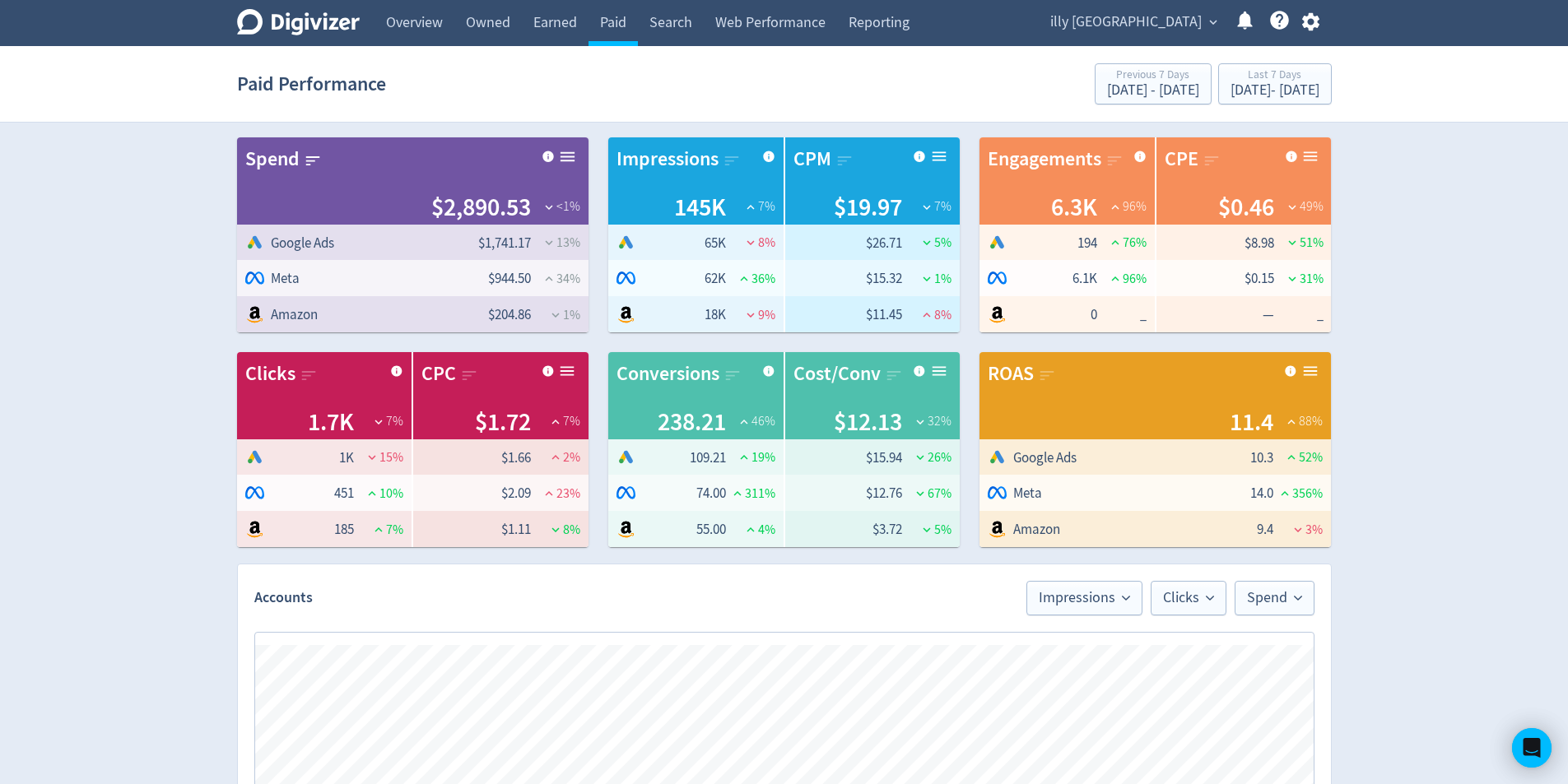
click at [1503, 184] on div "Digivizer Logo [PERSON_NAME] Logo Overview Owned Earned Paid Search Web Perform…" at bounding box center [784, 779] width 1568 height 1559
click at [1327, 86] on button "Last 7 Days [DATE] - [DATE]" at bounding box center [1274, 83] width 114 height 41
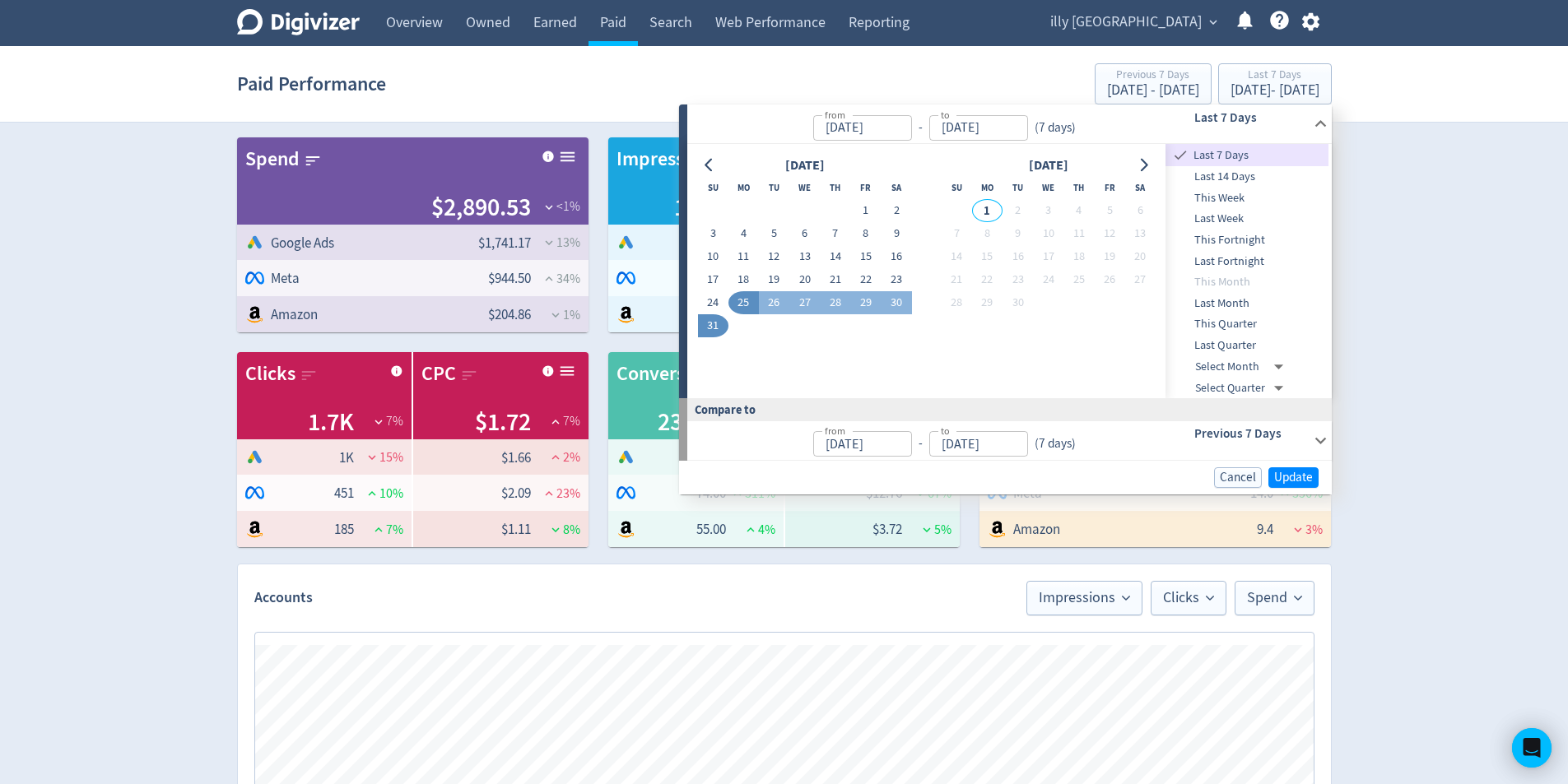
click at [716, 325] on button "31" at bounding box center [713, 326] width 31 height 23
type input "[DATE]"
click at [1298, 474] on span "Update" at bounding box center [1293, 476] width 38 height 12
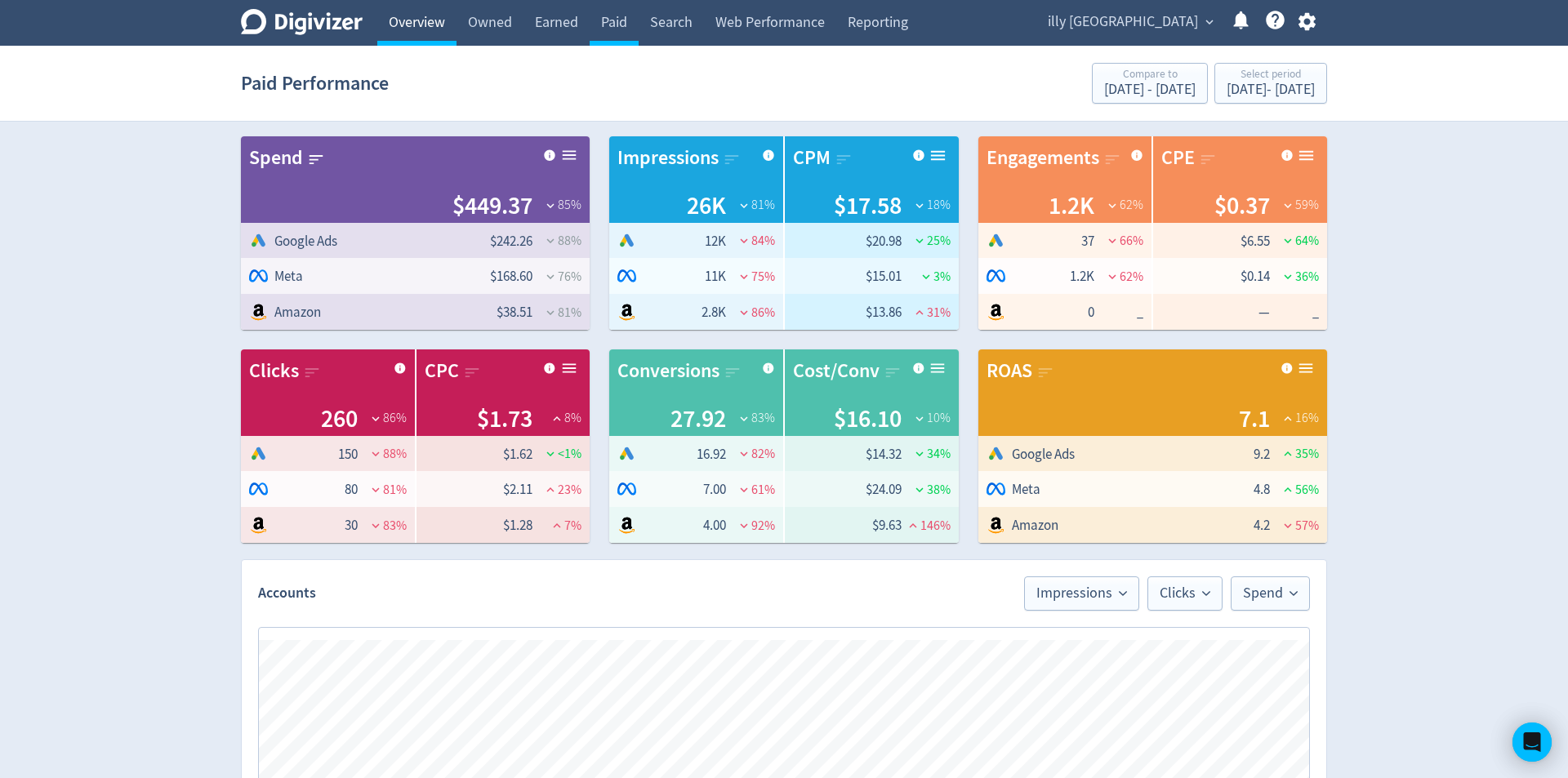
click at [436, 32] on link "Overview" at bounding box center [416, 23] width 79 height 46
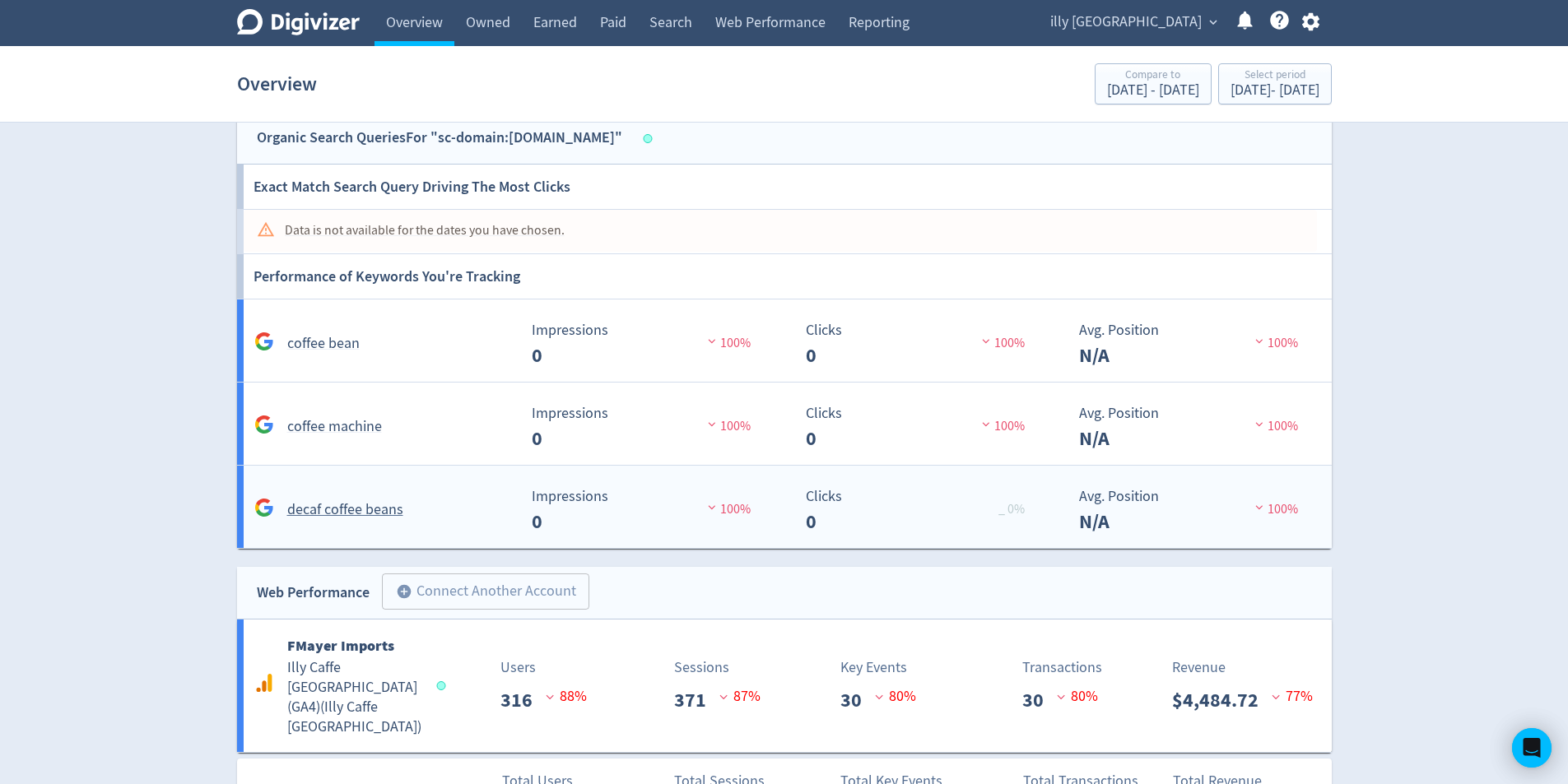
scroll to position [1377, 0]
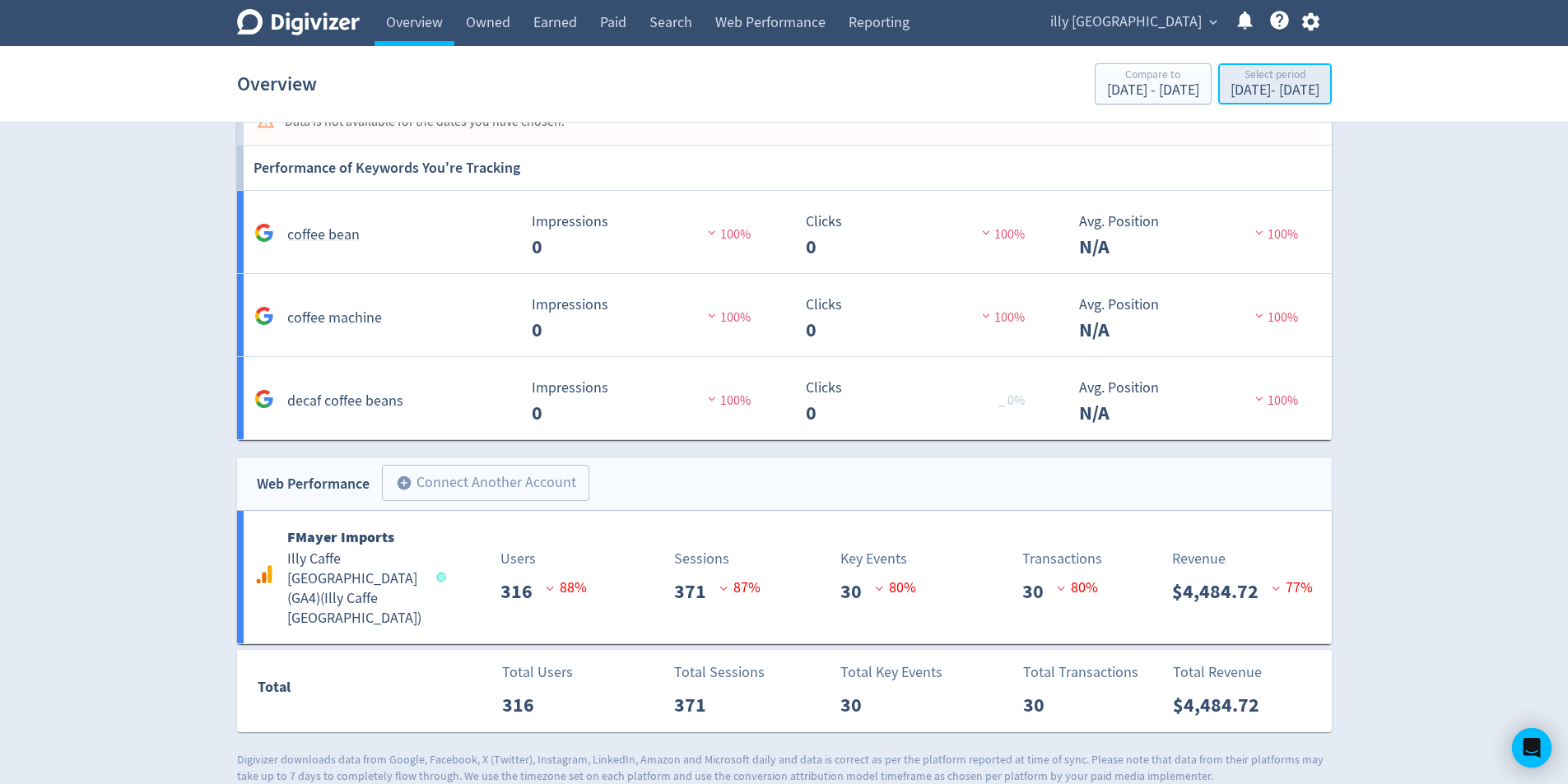
drag, startPoint x: 1229, startPoint y: 86, endPoint x: 1221, endPoint y: 98, distance: 14.4
click at [1230, 86] on div "Aug 31, 2025 - Aug 31, 2025" at bounding box center [1274, 90] width 89 height 14
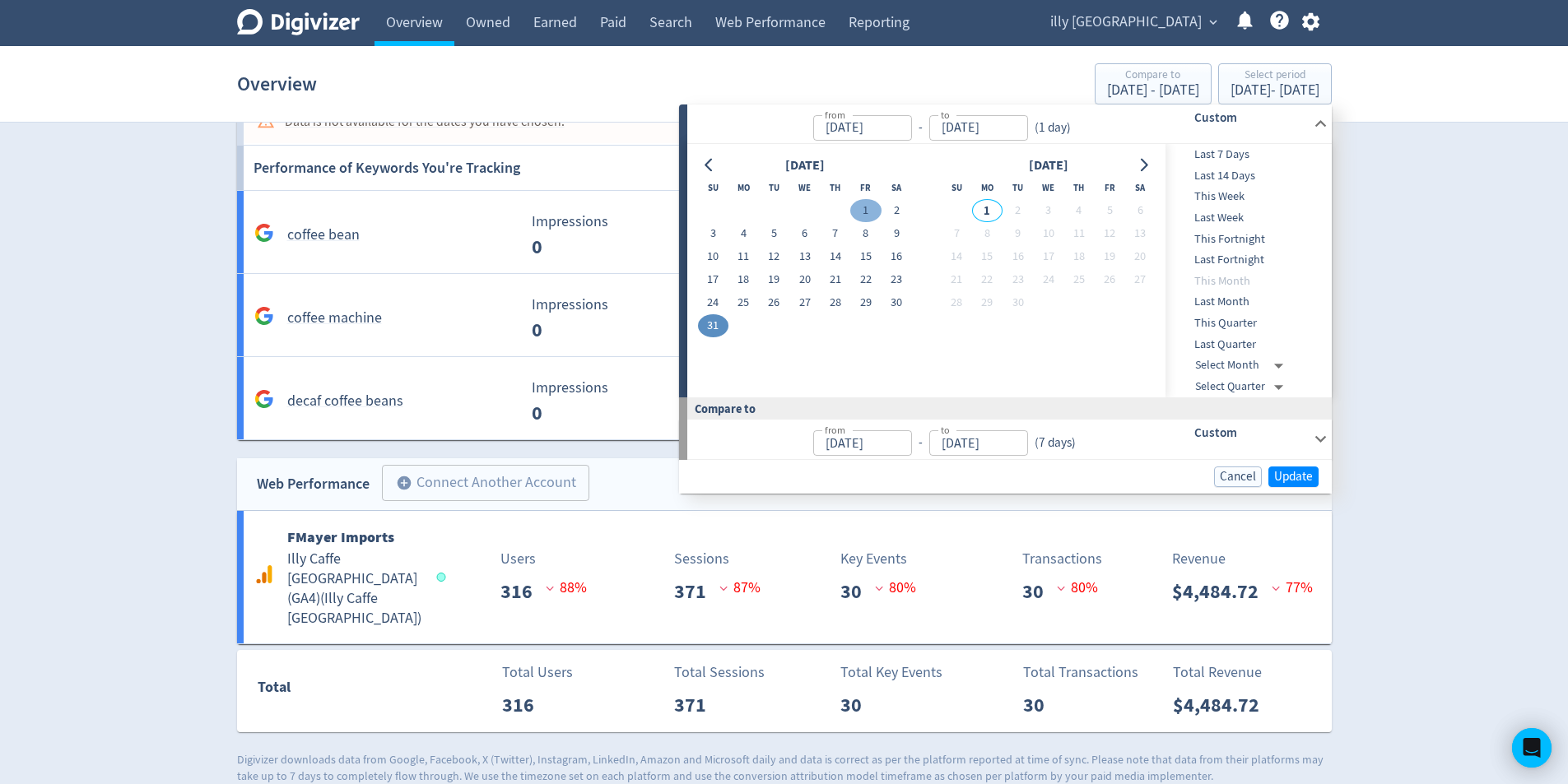
click at [868, 207] on button "1" at bounding box center [865, 210] width 31 height 23
type input "Aug 01, 2025"
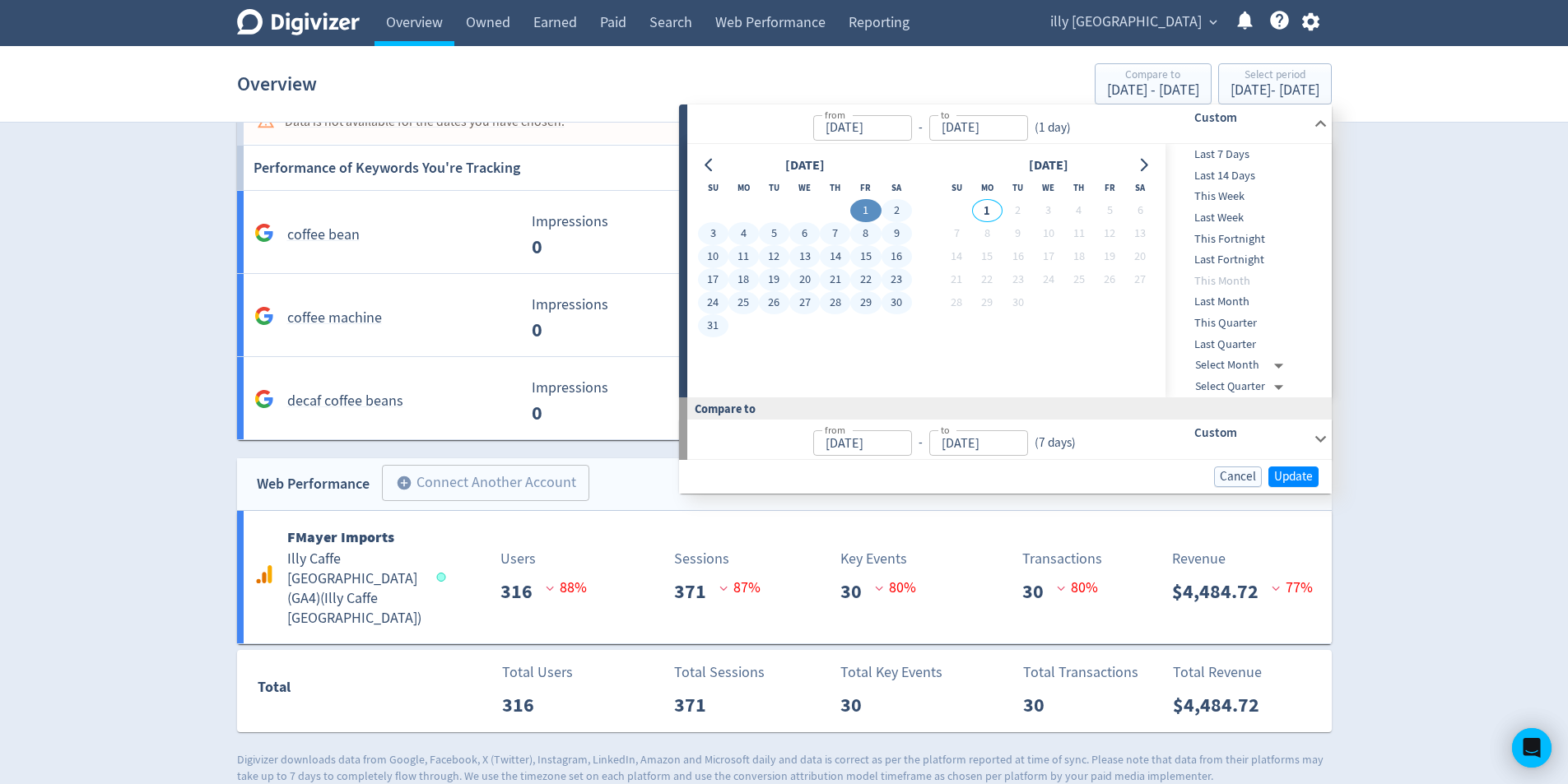
click at [710, 328] on button "31" at bounding box center [713, 326] width 31 height 23
type input "[DATE]"
type input "Jul 01, 2025"
type input "Jul 31, 2025"
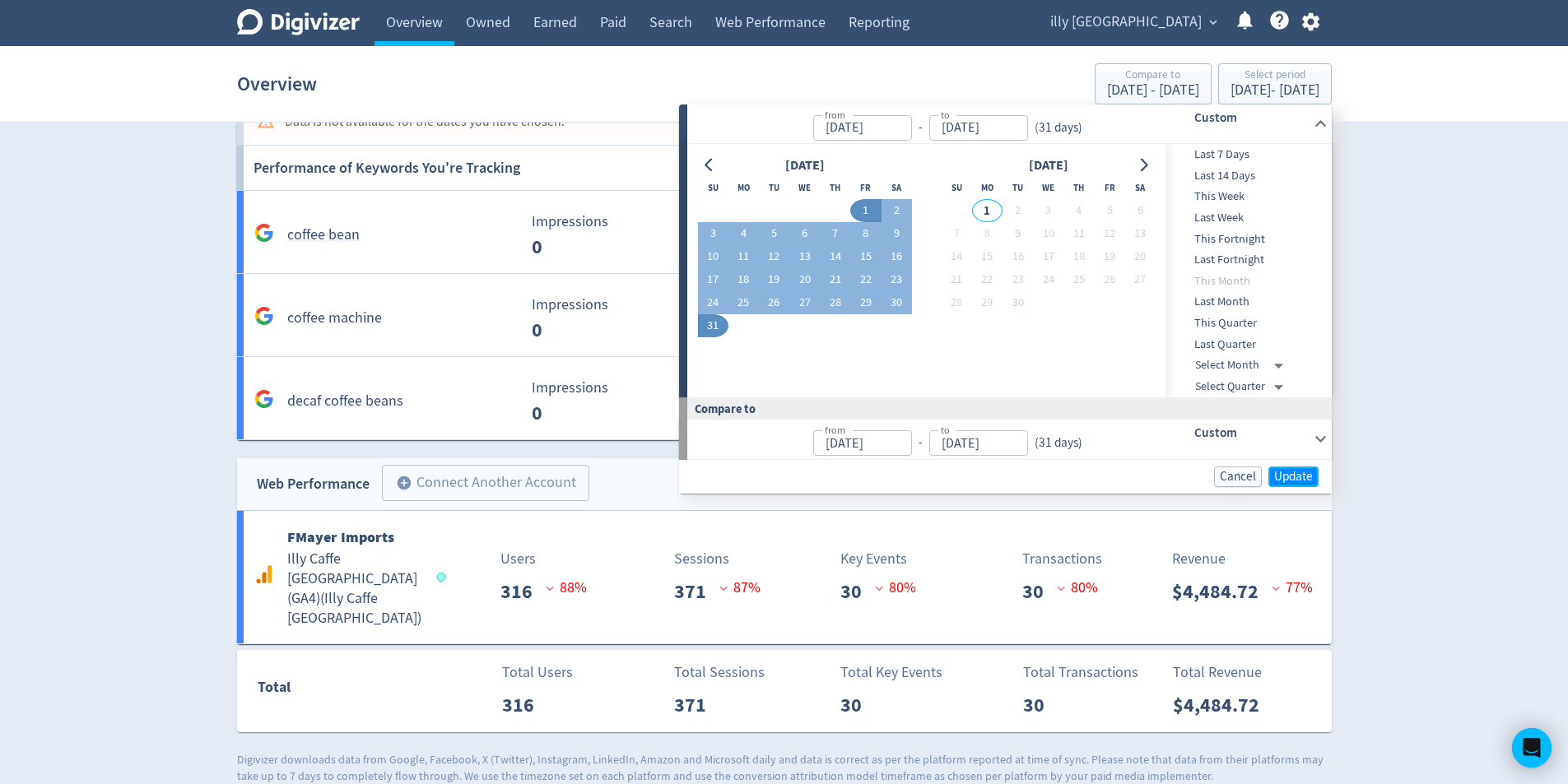
drag, startPoint x: 1294, startPoint y: 474, endPoint x: 1307, endPoint y: 498, distance: 27.3
click at [1295, 474] on span "Update" at bounding box center [1293, 476] width 38 height 12
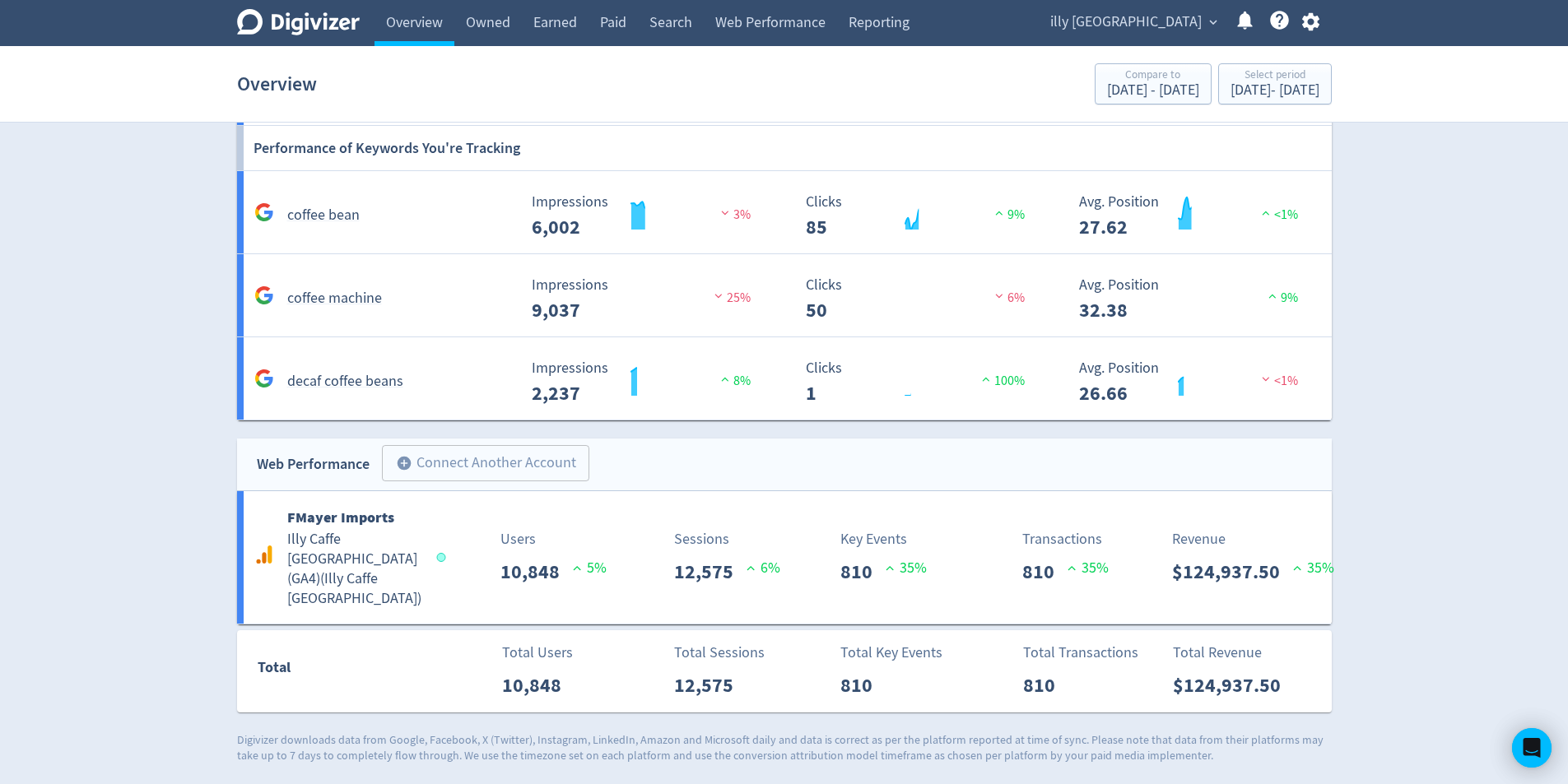
scroll to position [1415, 0]
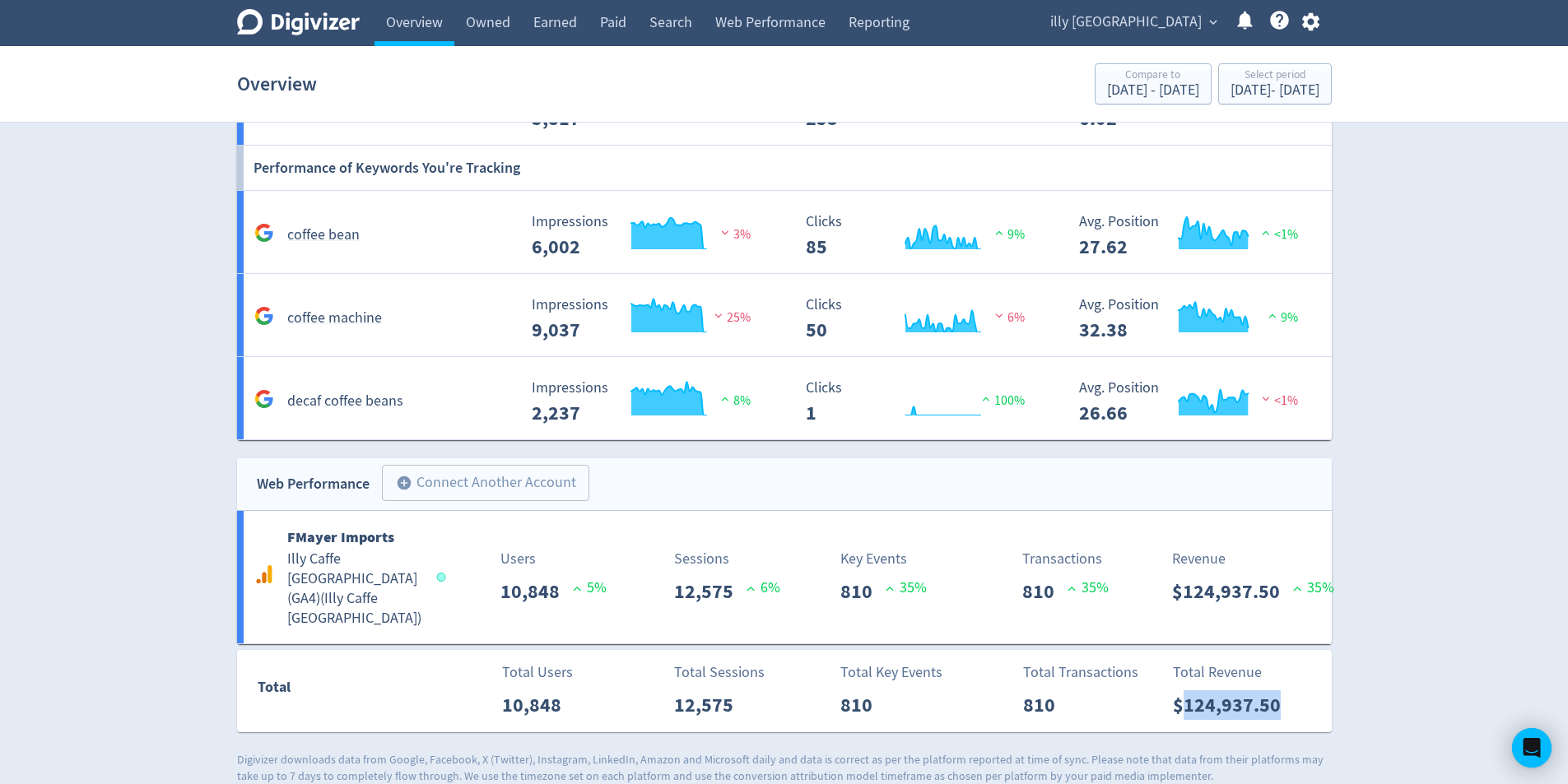
drag, startPoint x: 1291, startPoint y: 685, endPoint x: 1186, endPoint y: 685, distance: 105.0
click at [1186, 685] on div "Total Revenue $124,937.50" at bounding box center [1248, 690] width 168 height 58
copy p "124,937.50"
drag, startPoint x: 868, startPoint y: 685, endPoint x: 842, endPoint y: 680, distance: 26.5
click at [842, 690] on p "810" at bounding box center [862, 705] width 45 height 30
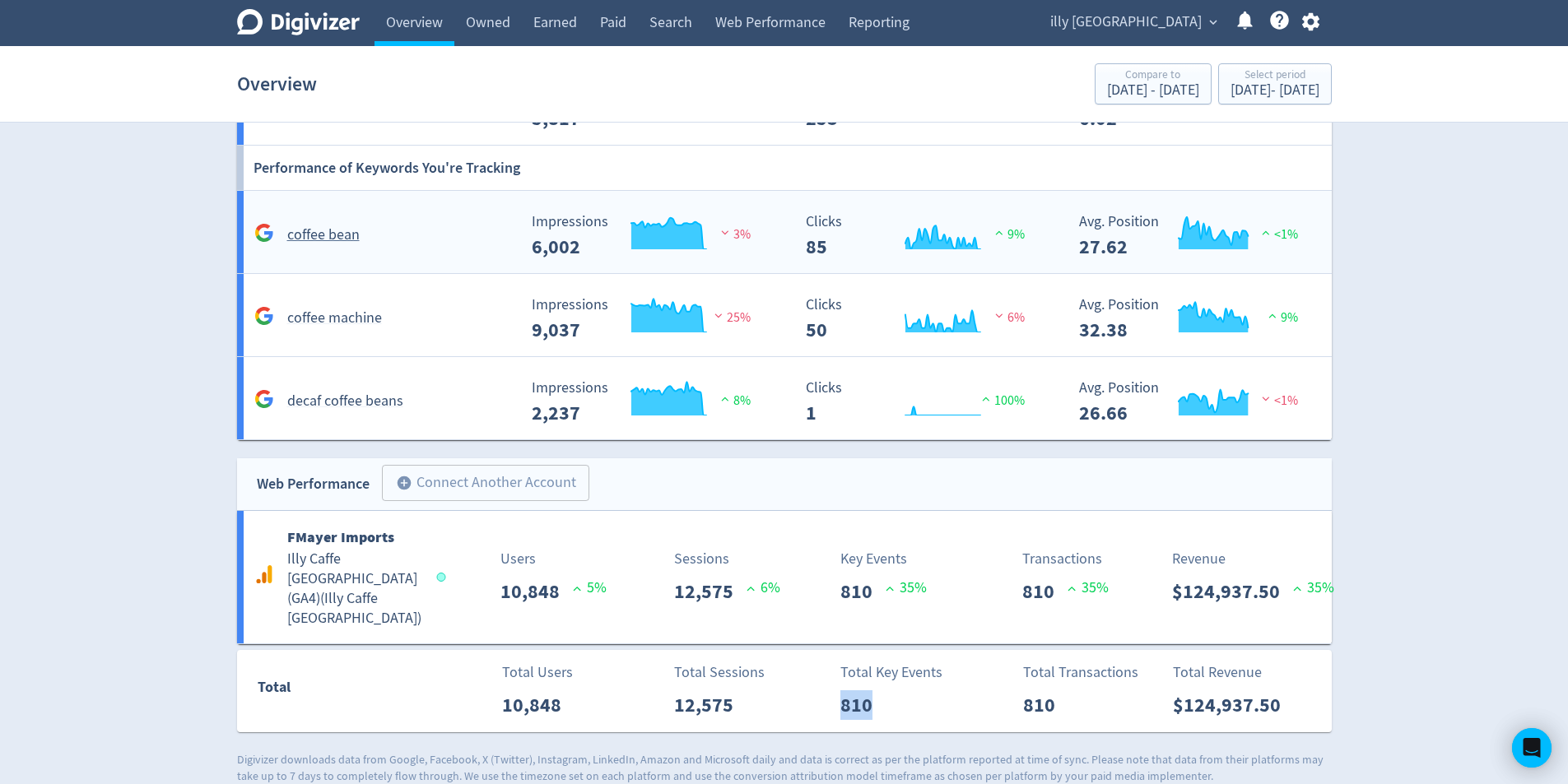
copy p "810"
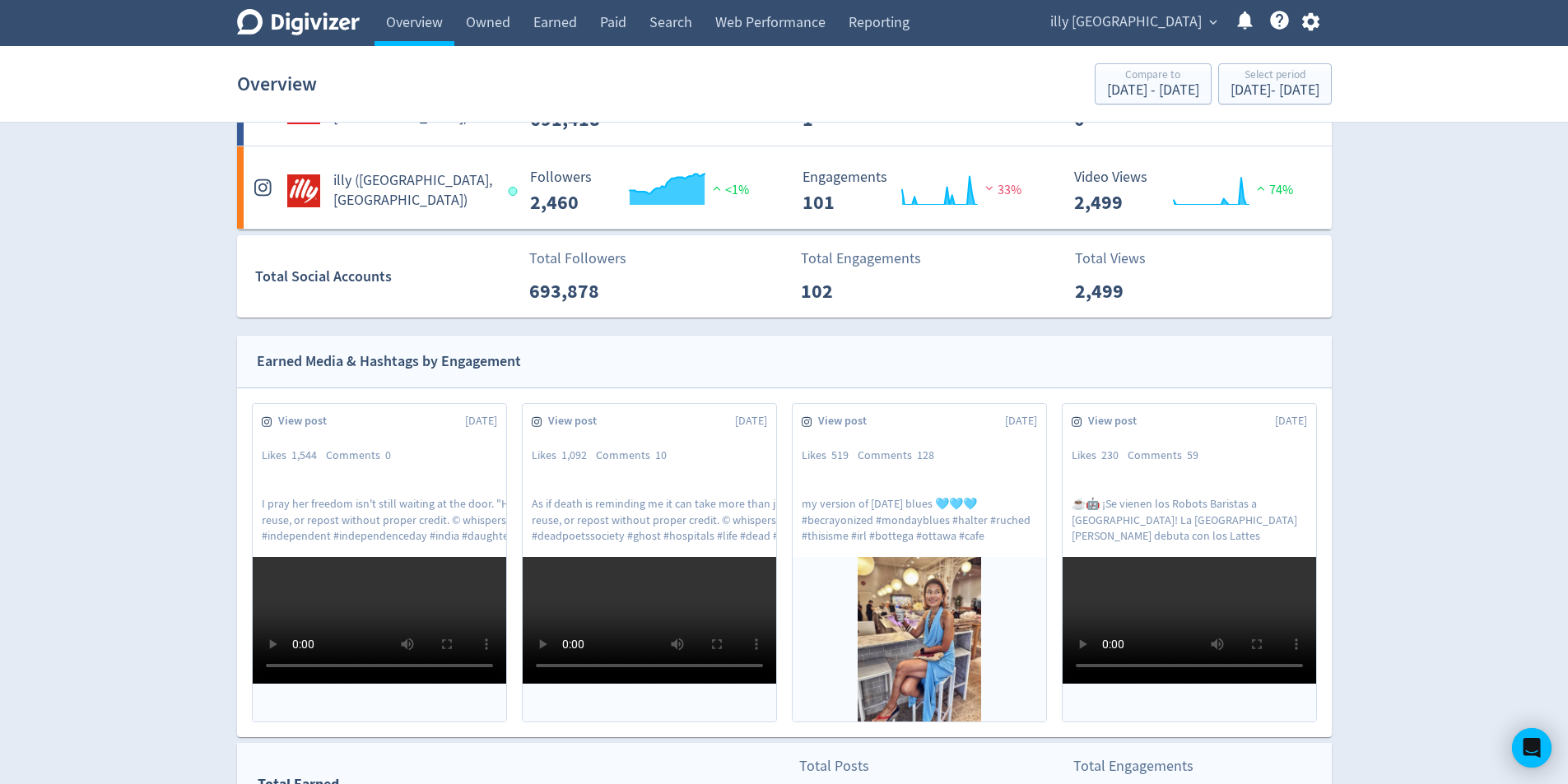
scroll to position [0, 0]
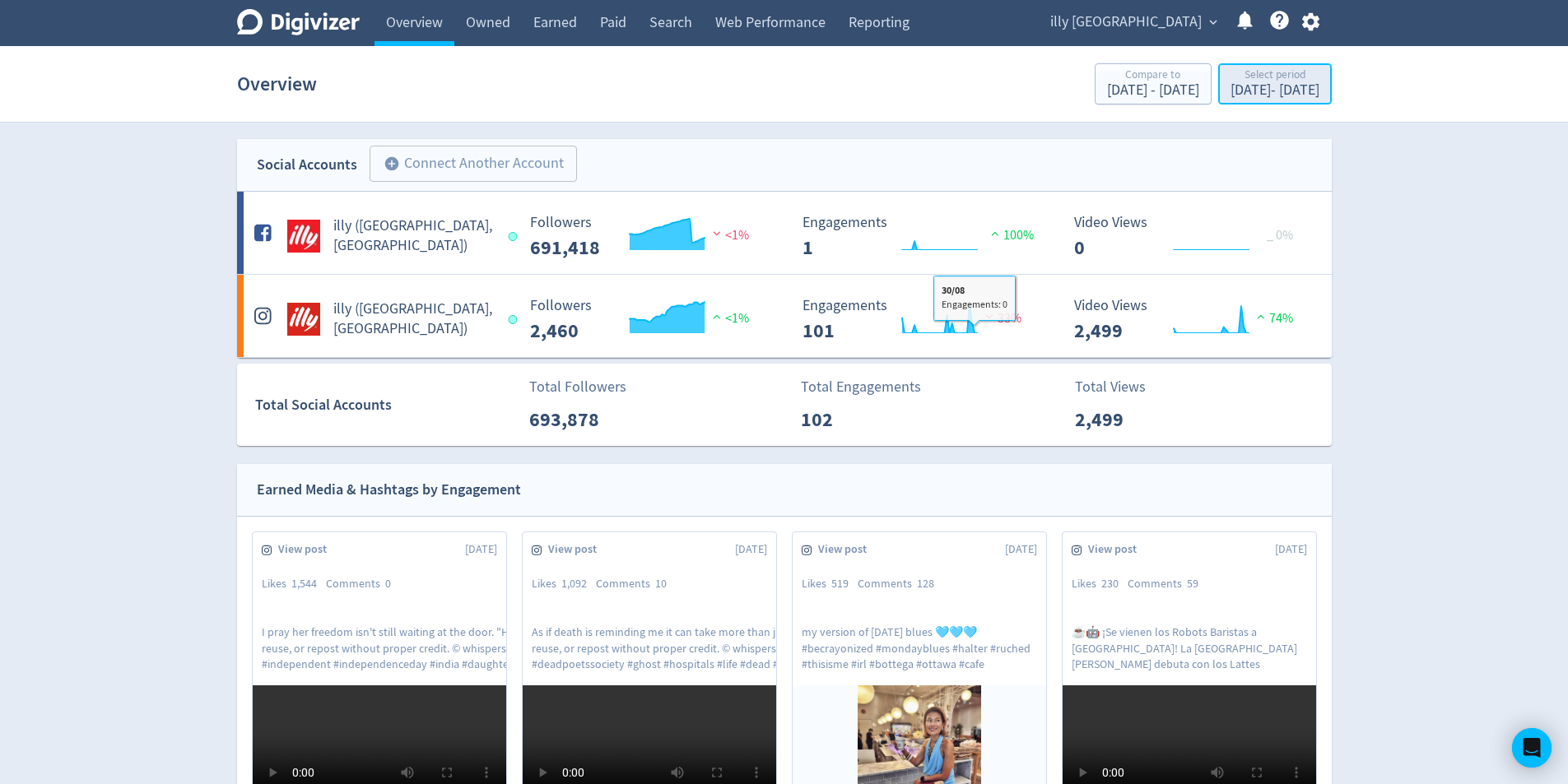
click at [1230, 84] on div "Aug 1, 2025 - Aug 31, 2025" at bounding box center [1274, 90] width 89 height 14
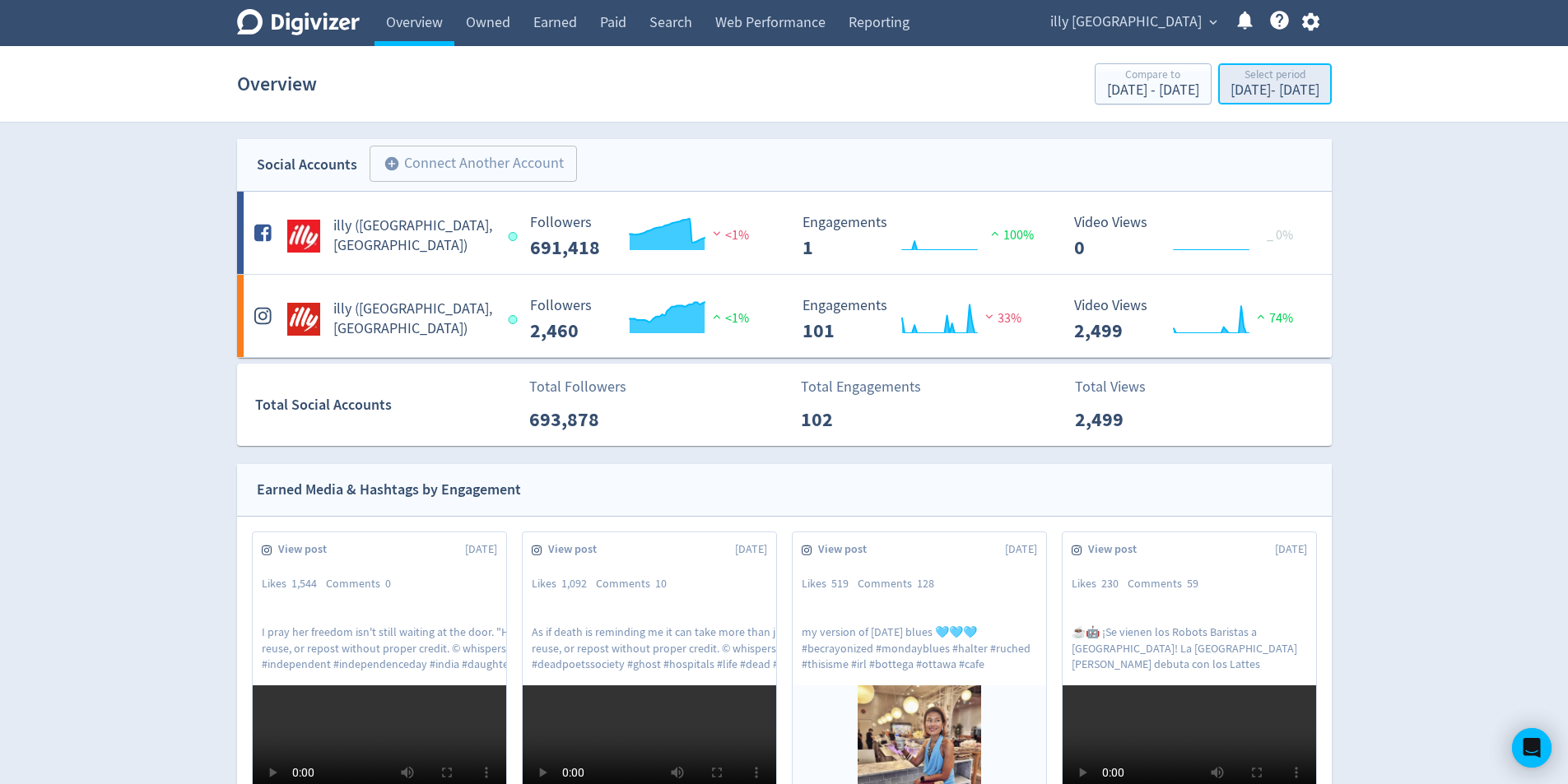
click at [1256, 102] on button "Select period Aug 1, 2025 - Aug 31, 2025" at bounding box center [1274, 83] width 114 height 41
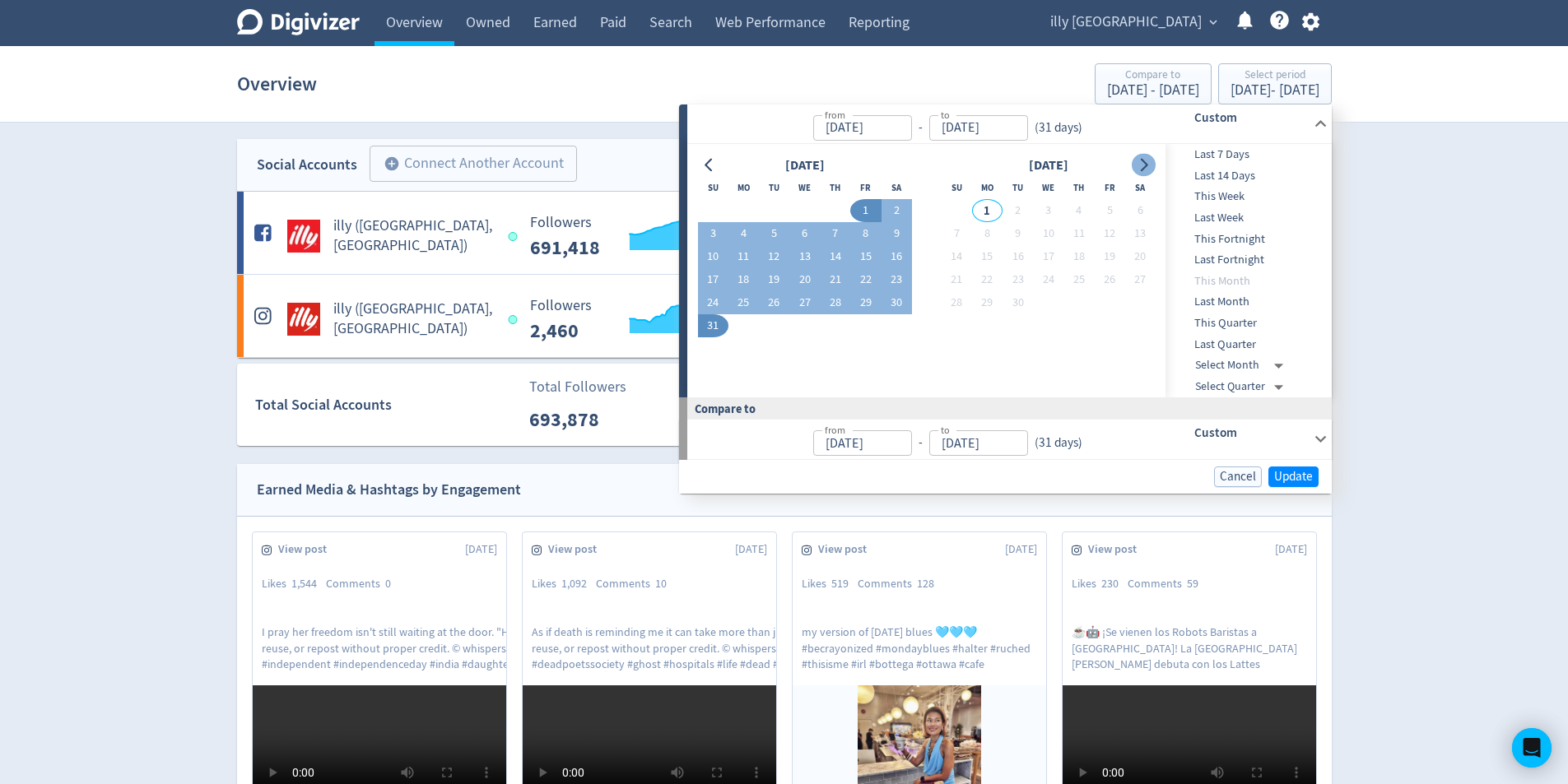
click at [1142, 164] on icon "Go to next month" at bounding box center [1143, 165] width 13 height 13
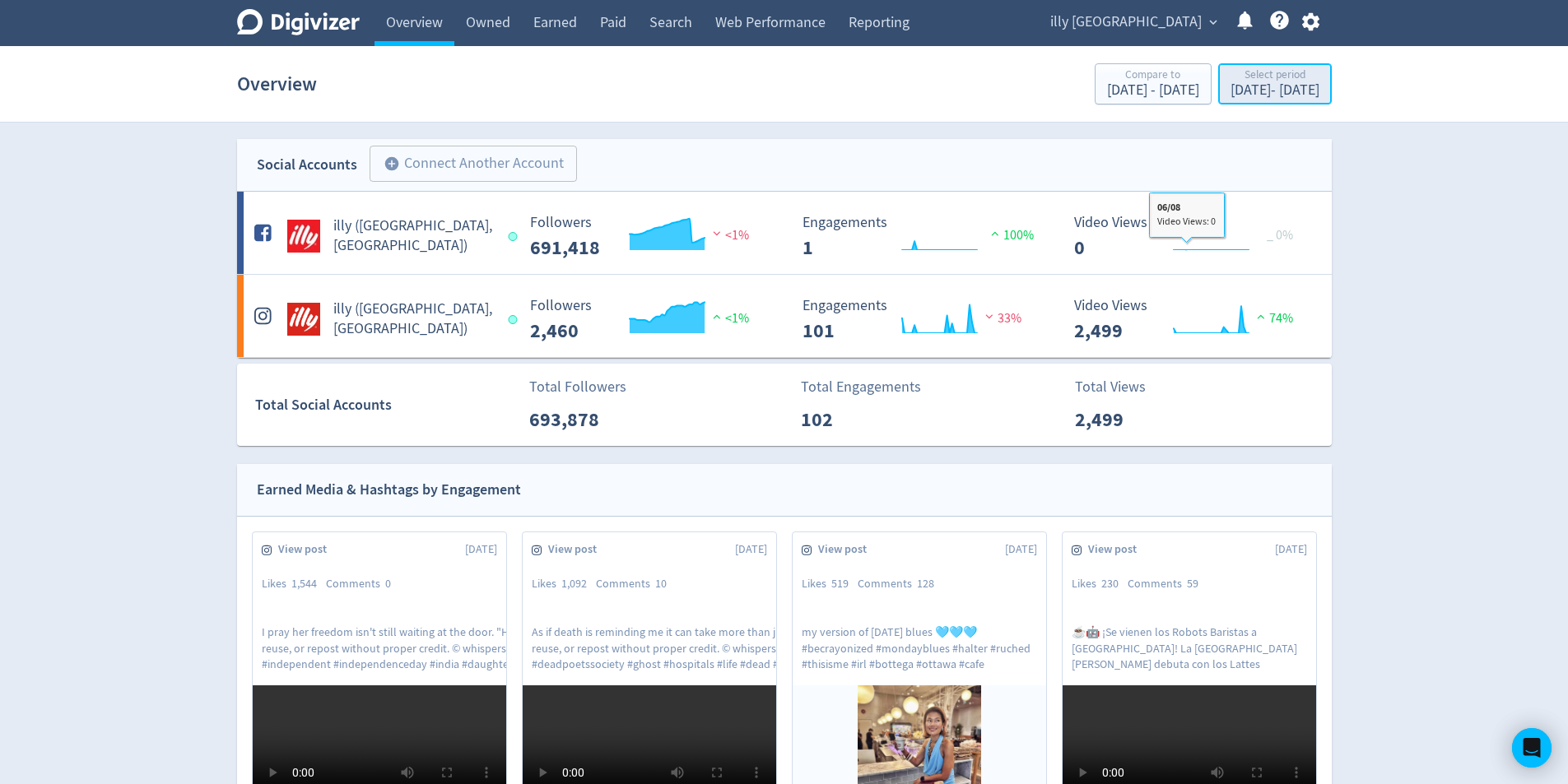
click at [1230, 89] on div "Aug 1, 2025 - Aug 31, 2025" at bounding box center [1274, 90] width 89 height 14
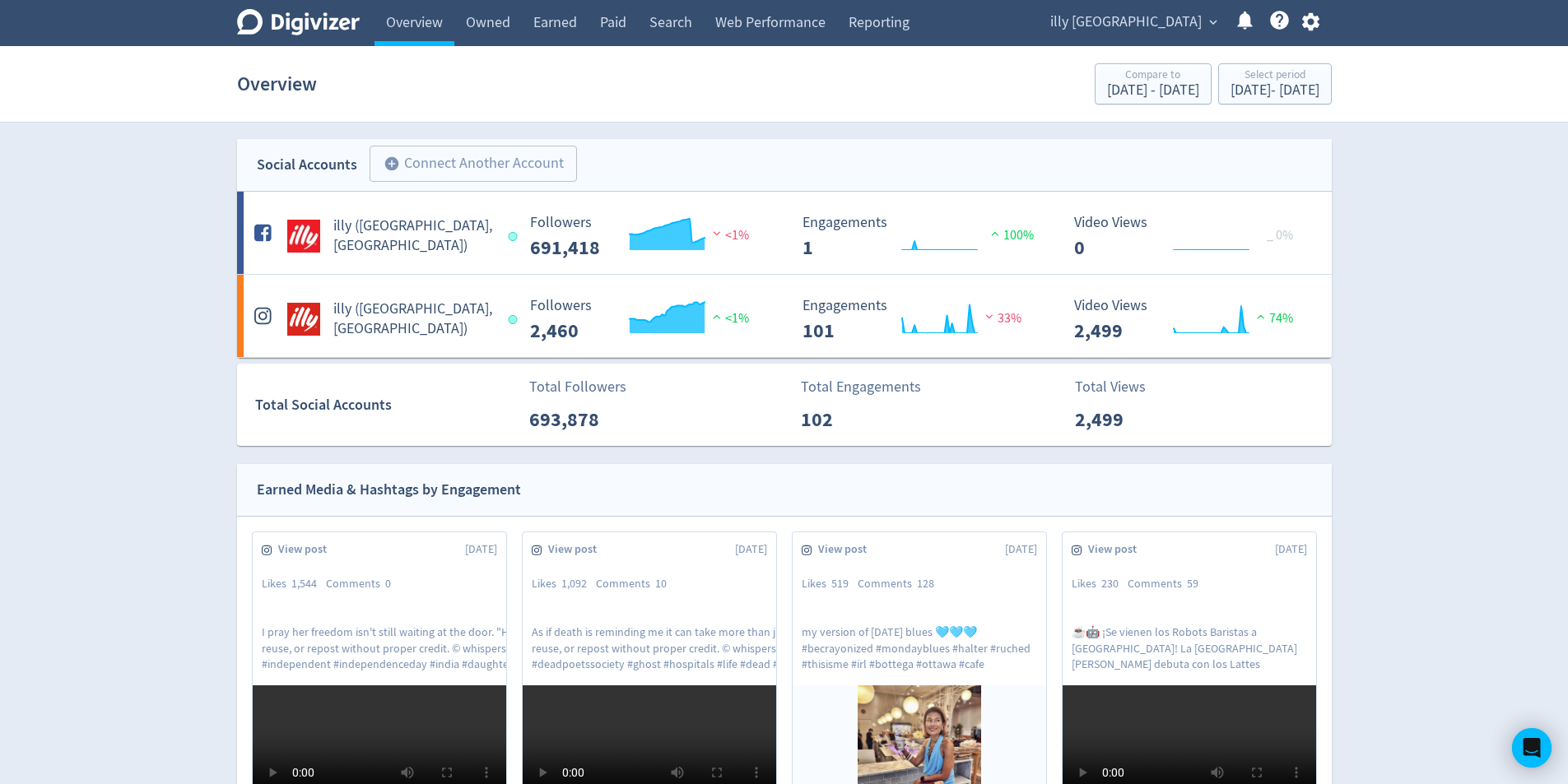
click at [1167, 26] on span "illy [GEOGRAPHIC_DATA]" at bounding box center [1125, 22] width 151 height 27
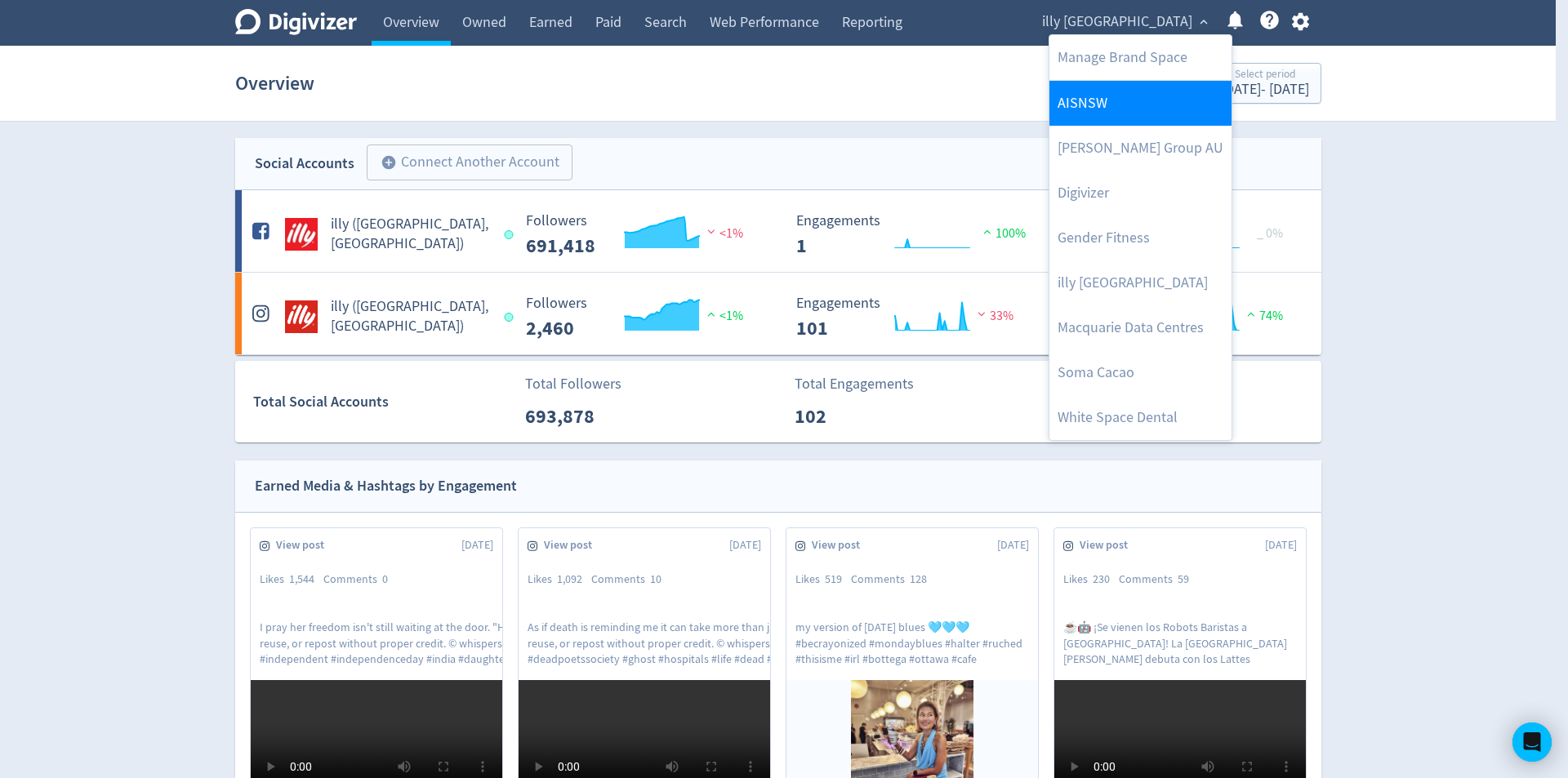
click at [1125, 108] on link "AISNSW" at bounding box center [1140, 102] width 182 height 45
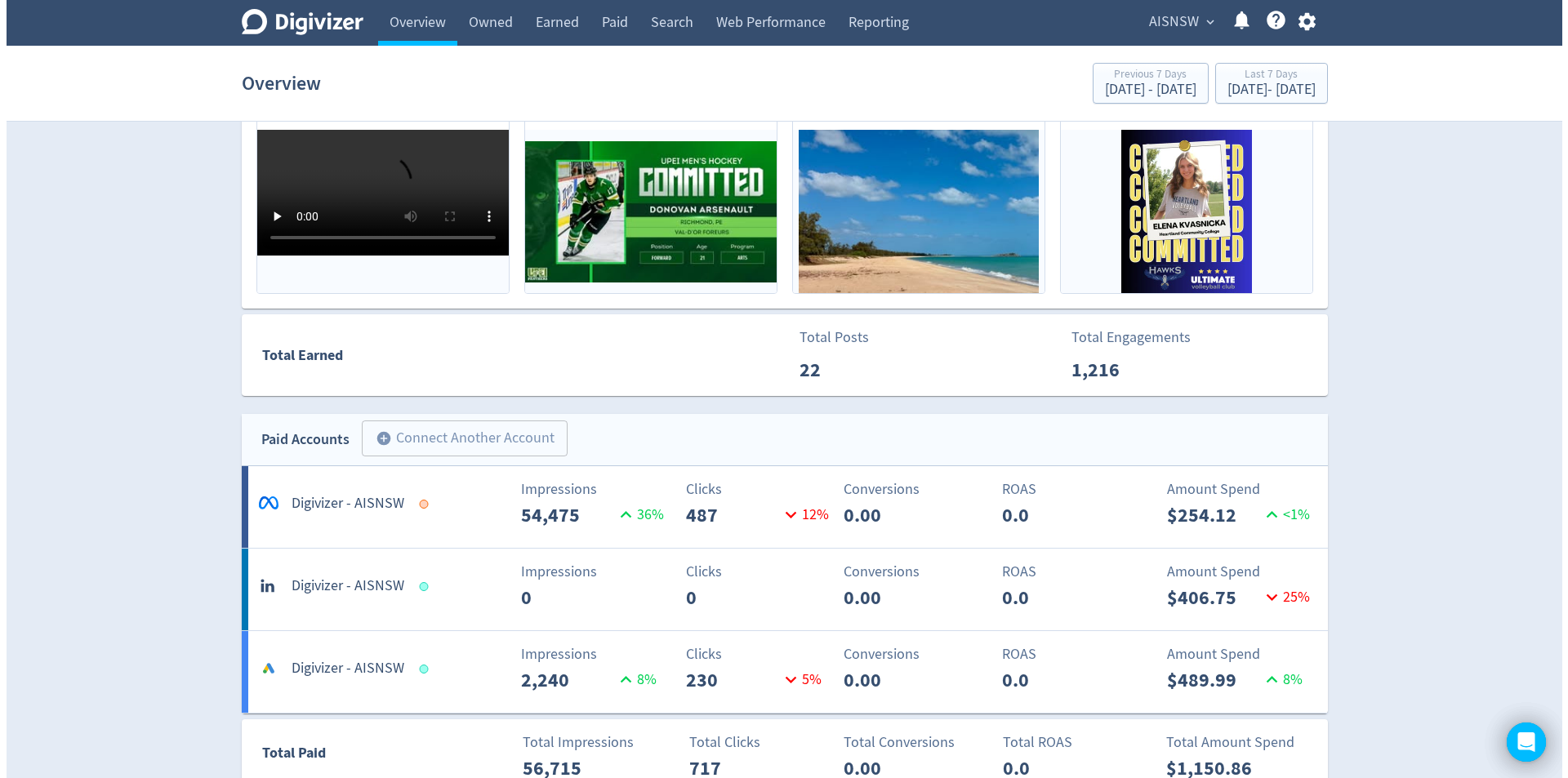
scroll to position [898, 0]
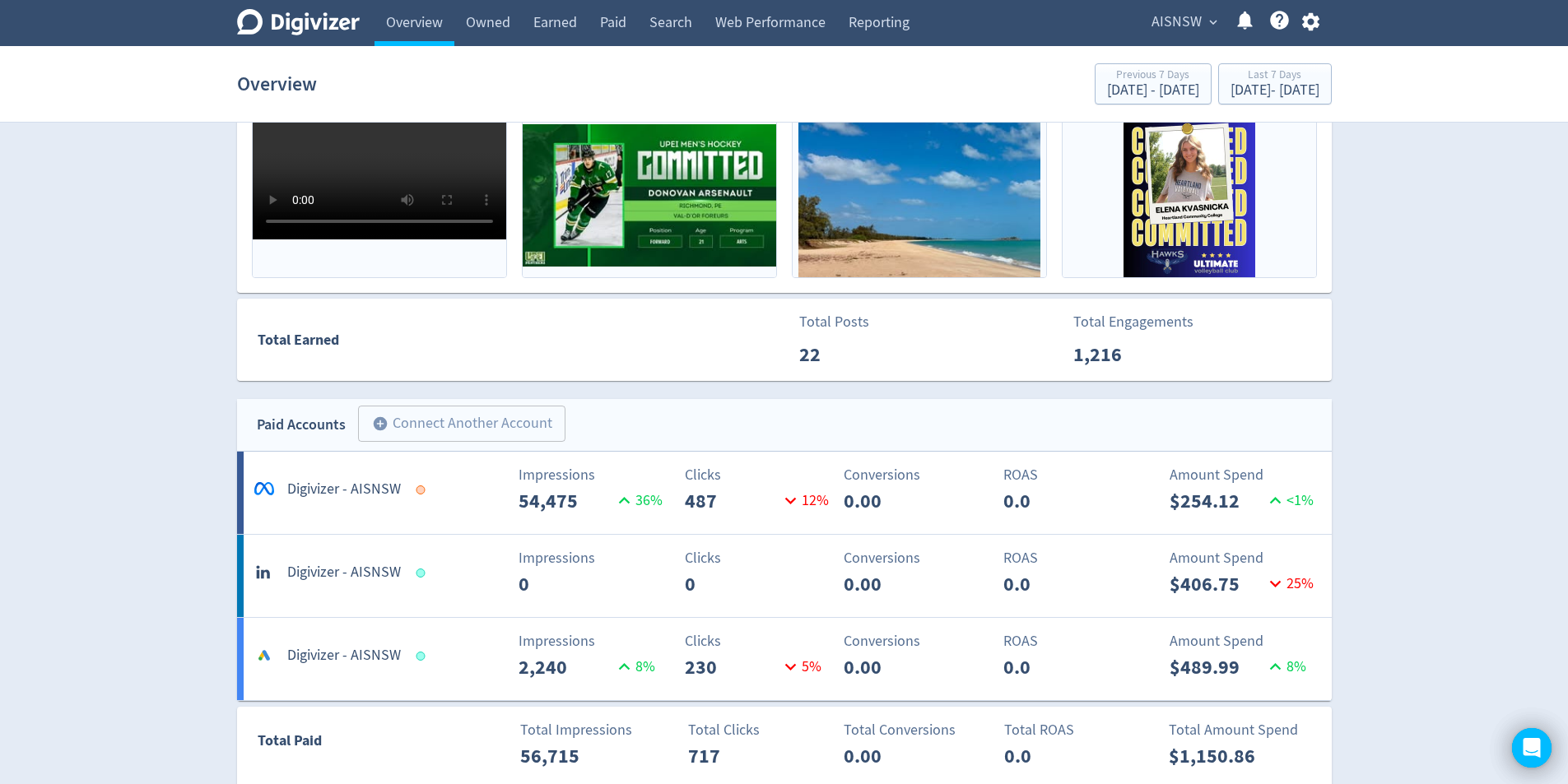
click at [1209, 31] on button "AISNSW expand_more" at bounding box center [1183, 22] width 76 height 27
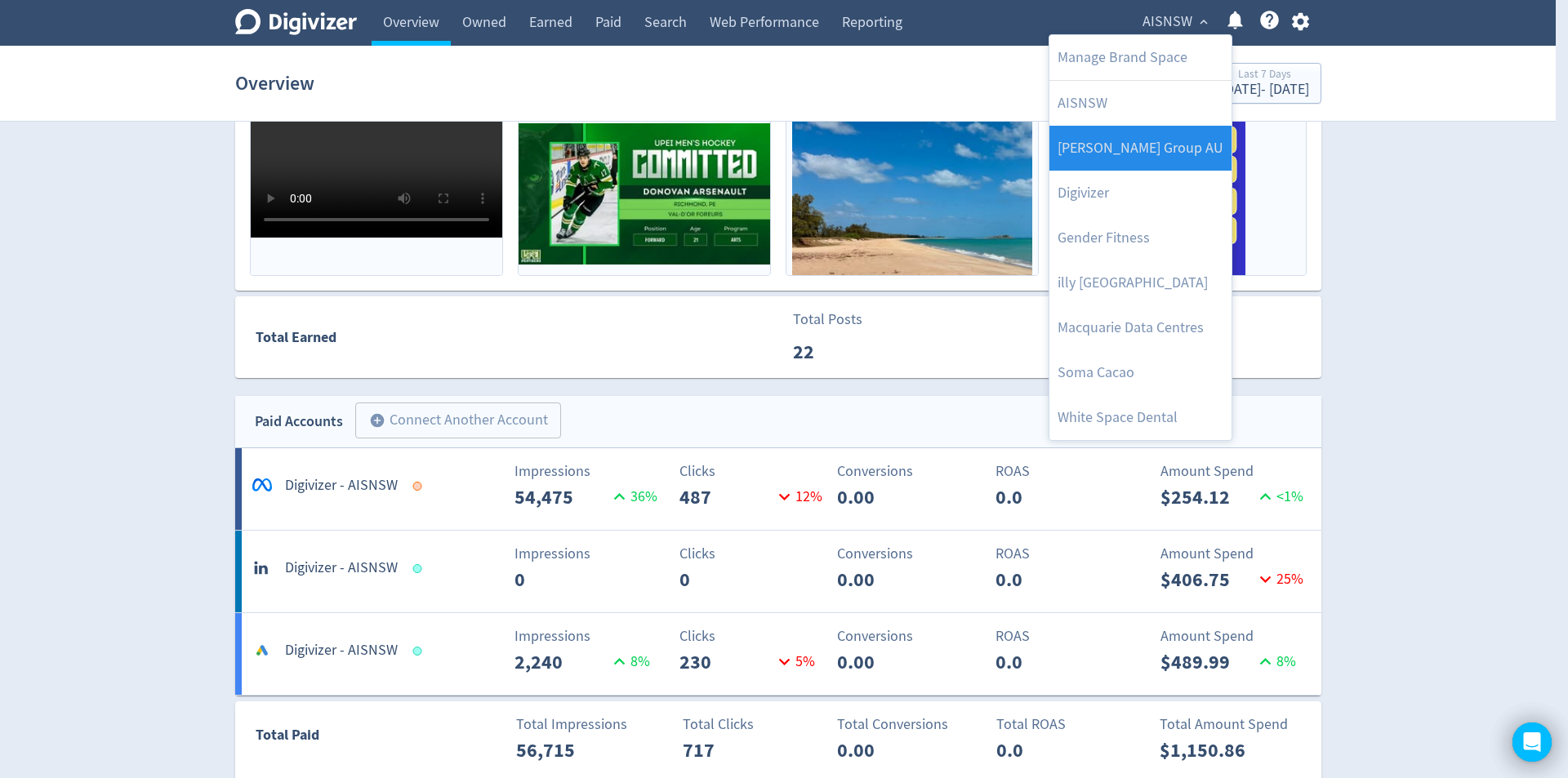
click at [1165, 145] on link "[PERSON_NAME] Group AU" at bounding box center [1140, 148] width 182 height 45
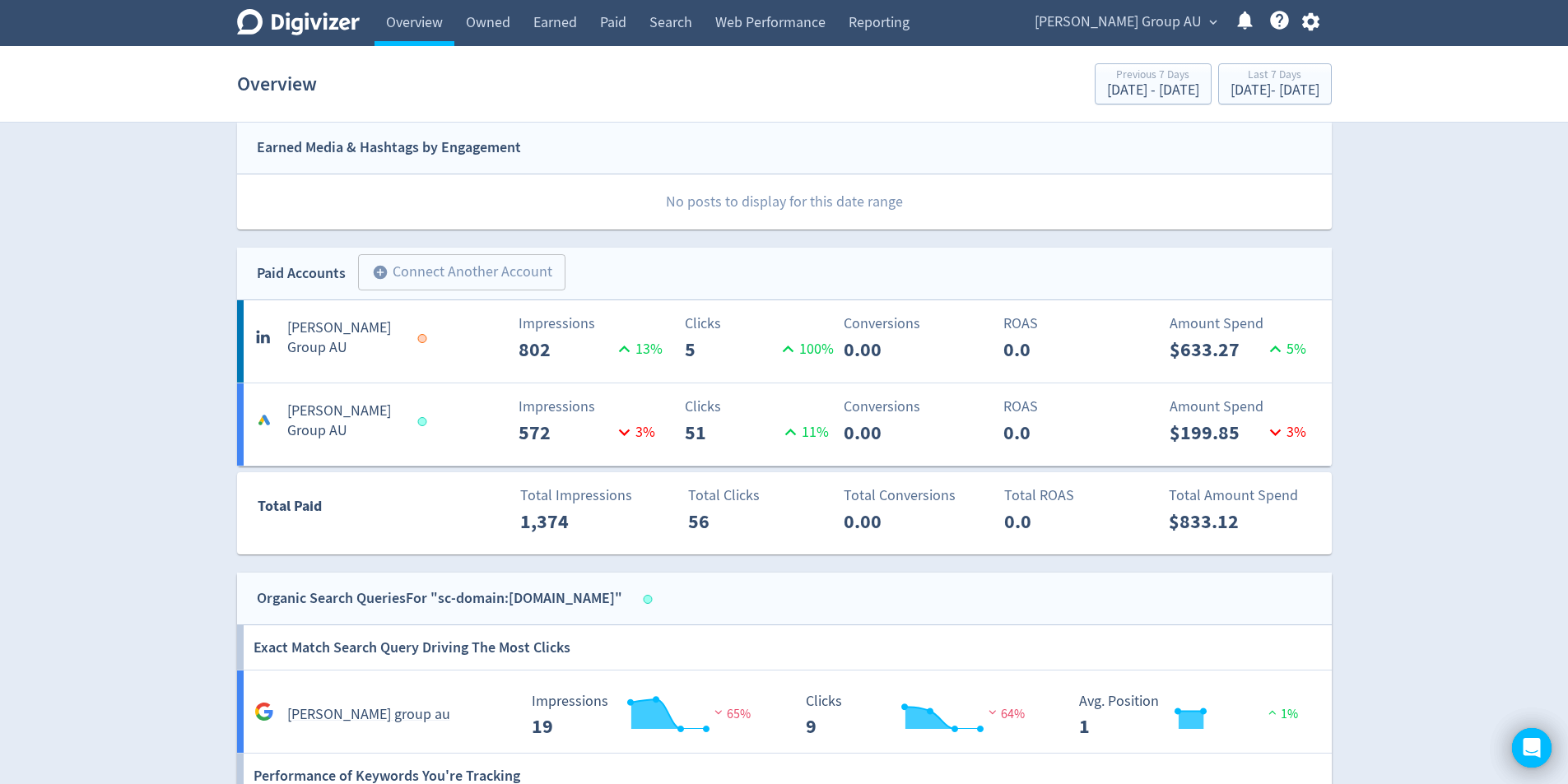
scroll to position [411, 0]
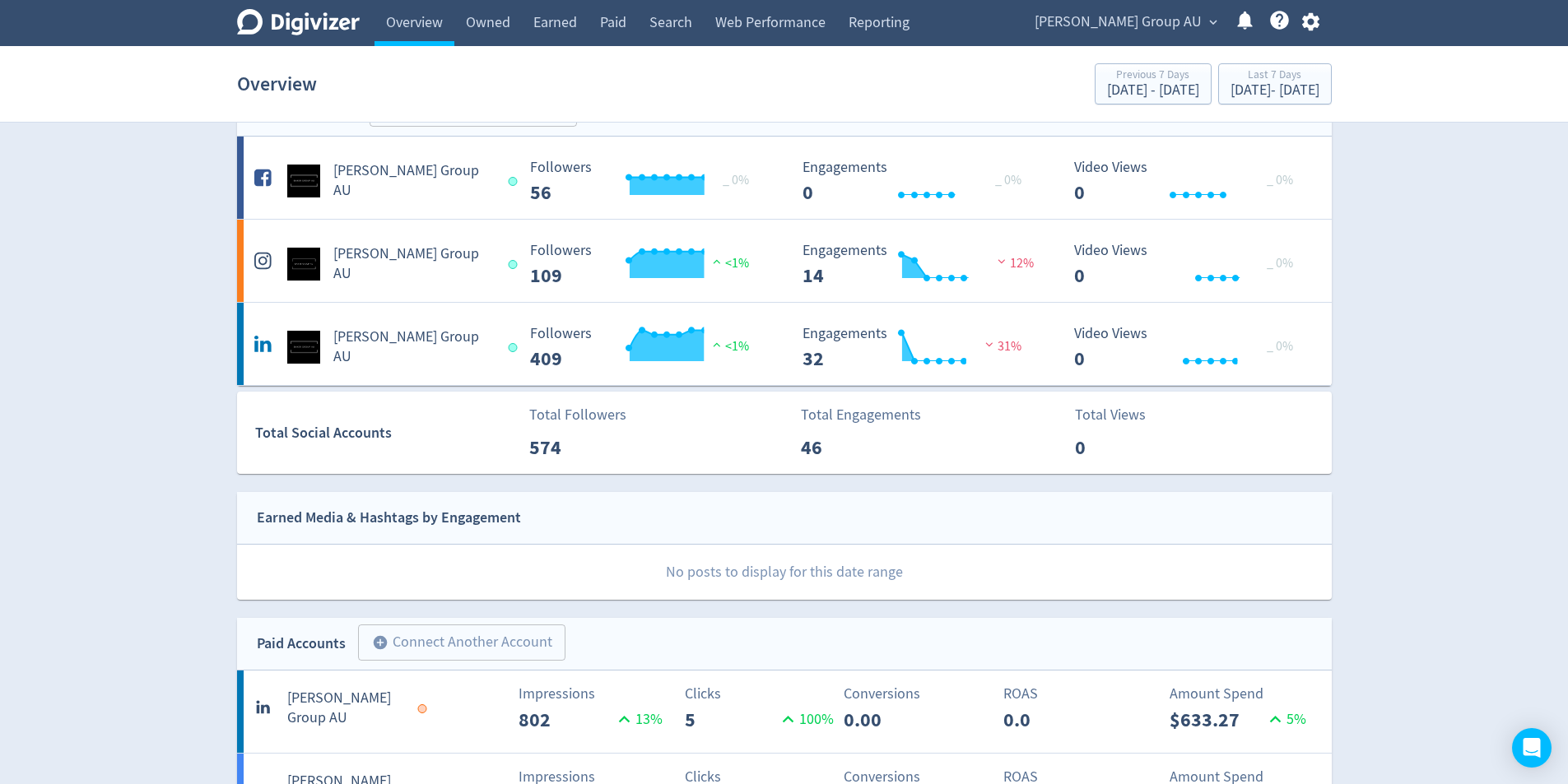
scroll to position [247, 0]
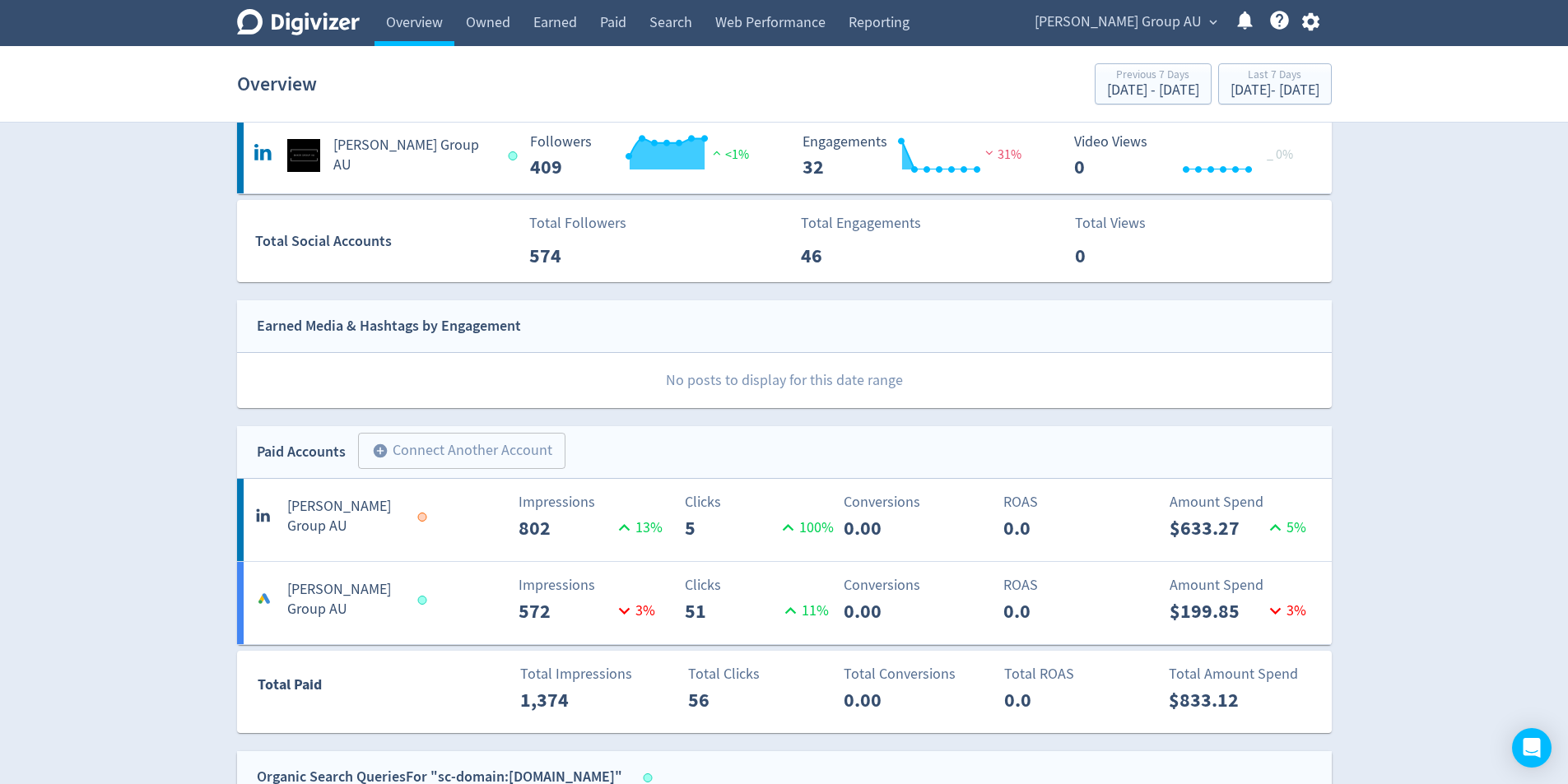
click at [1189, 15] on span "[PERSON_NAME] Group AU" at bounding box center [1118, 22] width 167 height 27
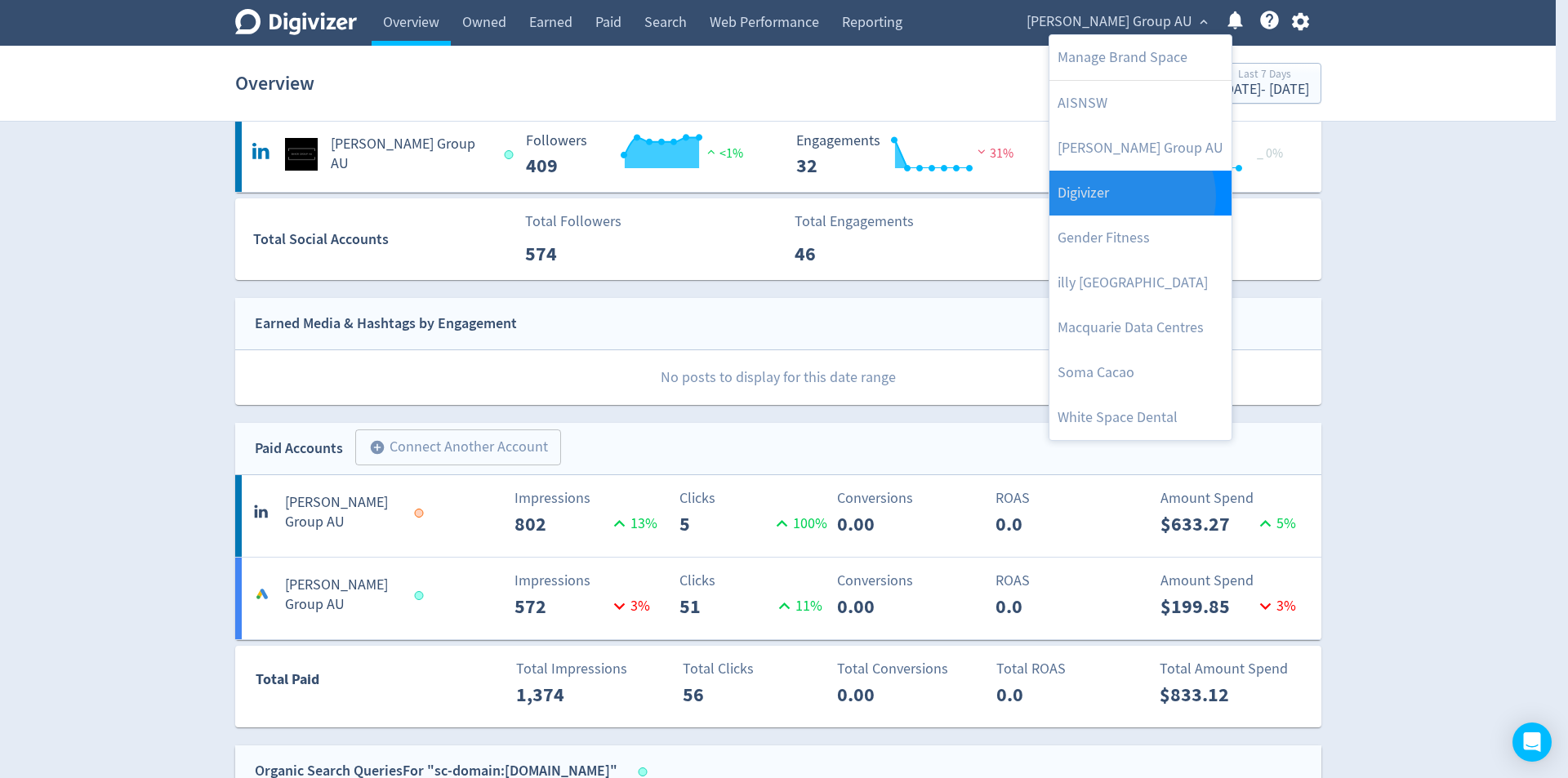
click at [1123, 196] on link "Digivizer" at bounding box center [1140, 193] width 182 height 45
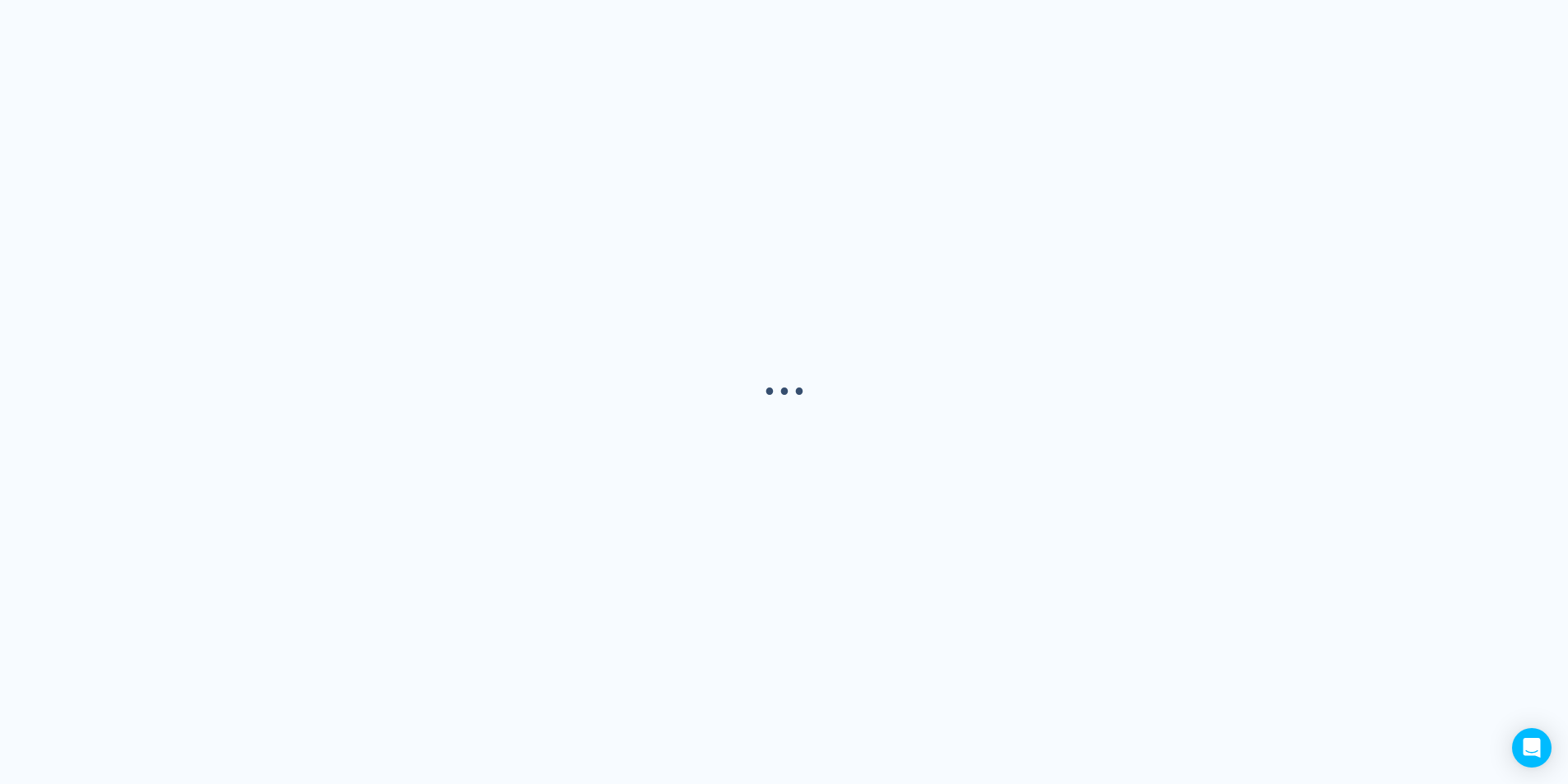
scroll to position [0, 0]
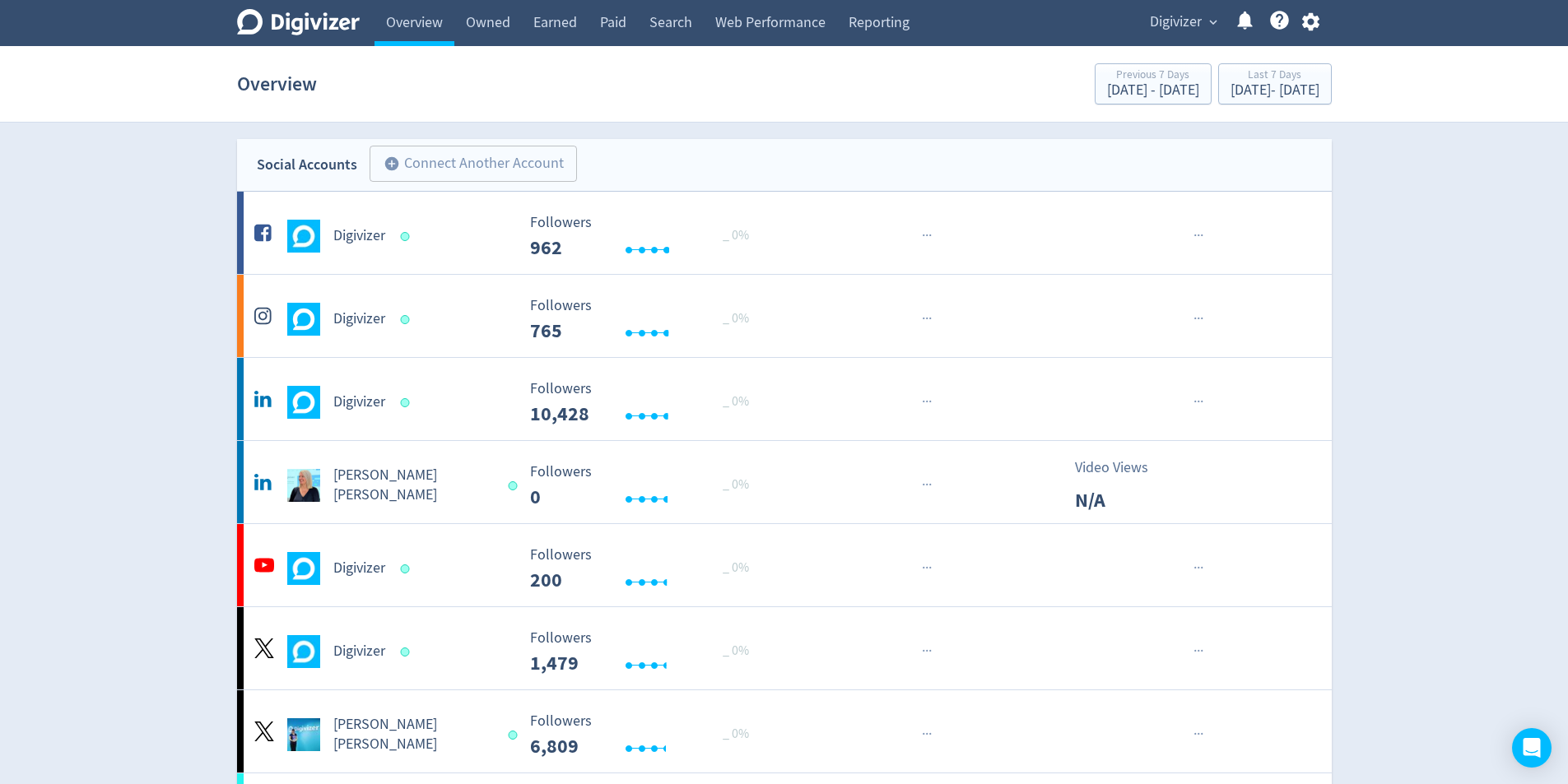
click at [1190, 27] on span "Digivizer" at bounding box center [1175, 22] width 52 height 27
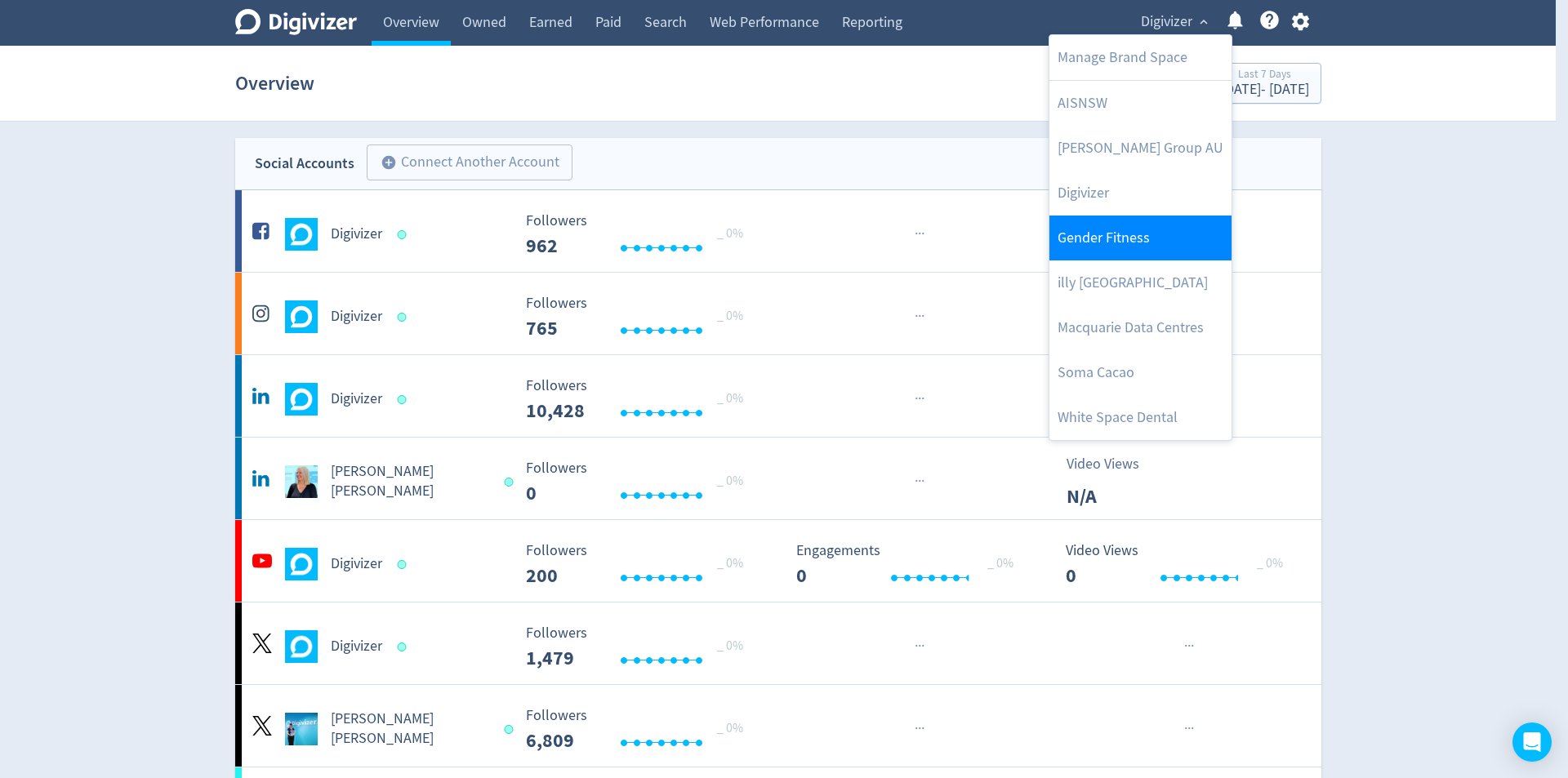
click at [1099, 234] on link "Gender Fitness" at bounding box center [1140, 237] width 182 height 45
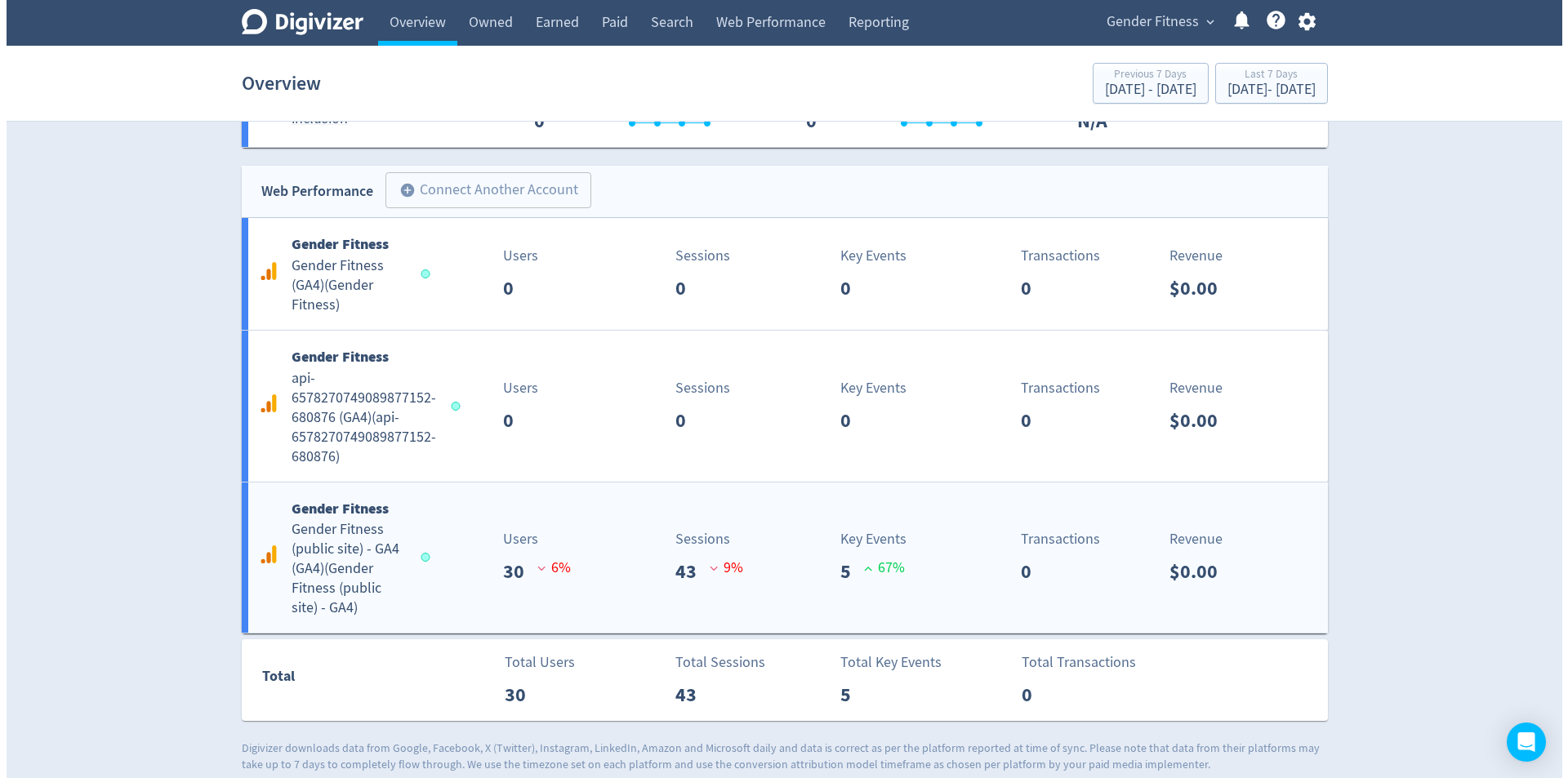
scroll to position [1412, 0]
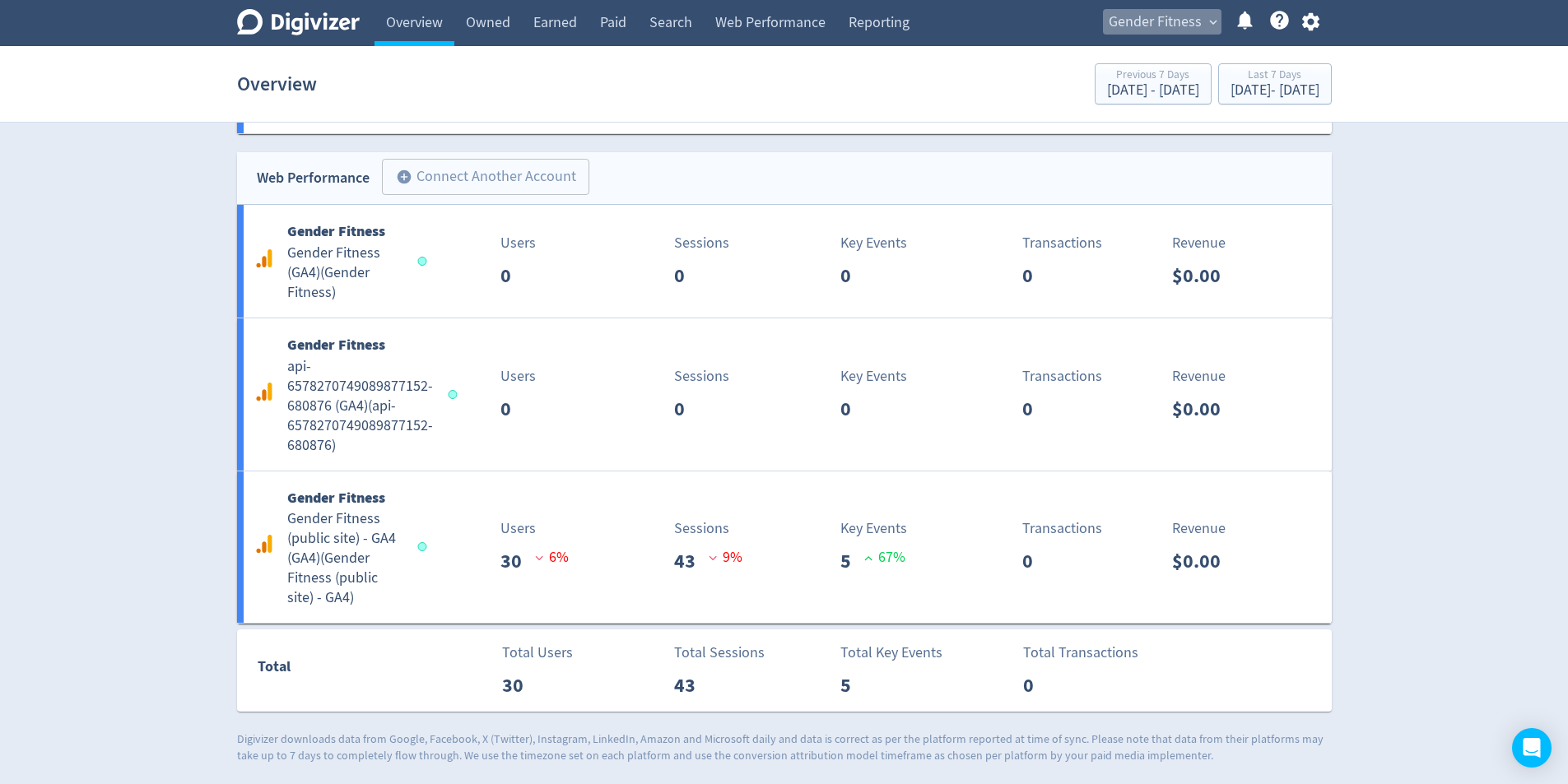
click at [1197, 21] on span "Gender Fitness" at bounding box center [1154, 22] width 93 height 27
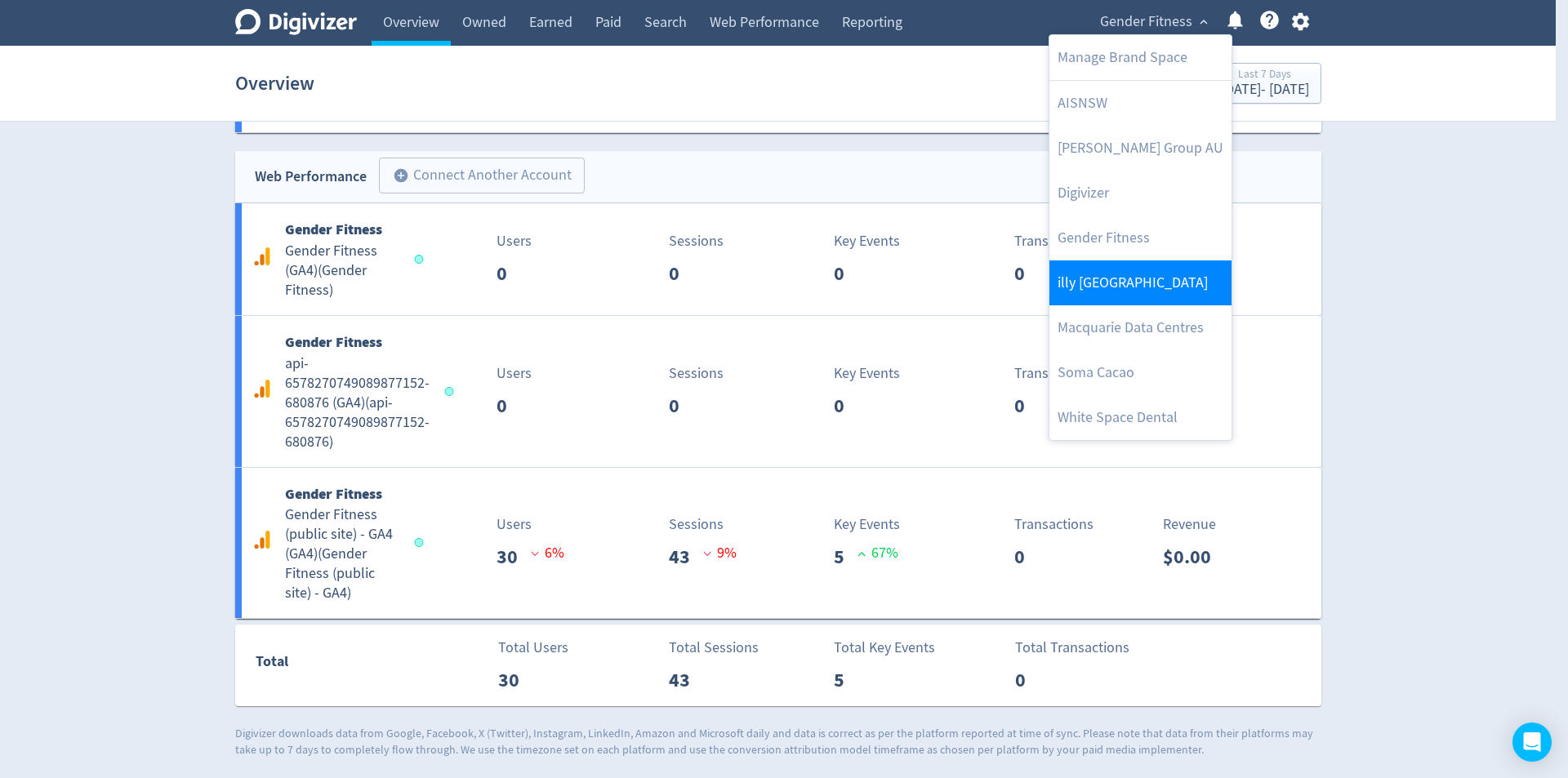
click at [1144, 279] on link "illy [GEOGRAPHIC_DATA]" at bounding box center [1140, 283] width 182 height 45
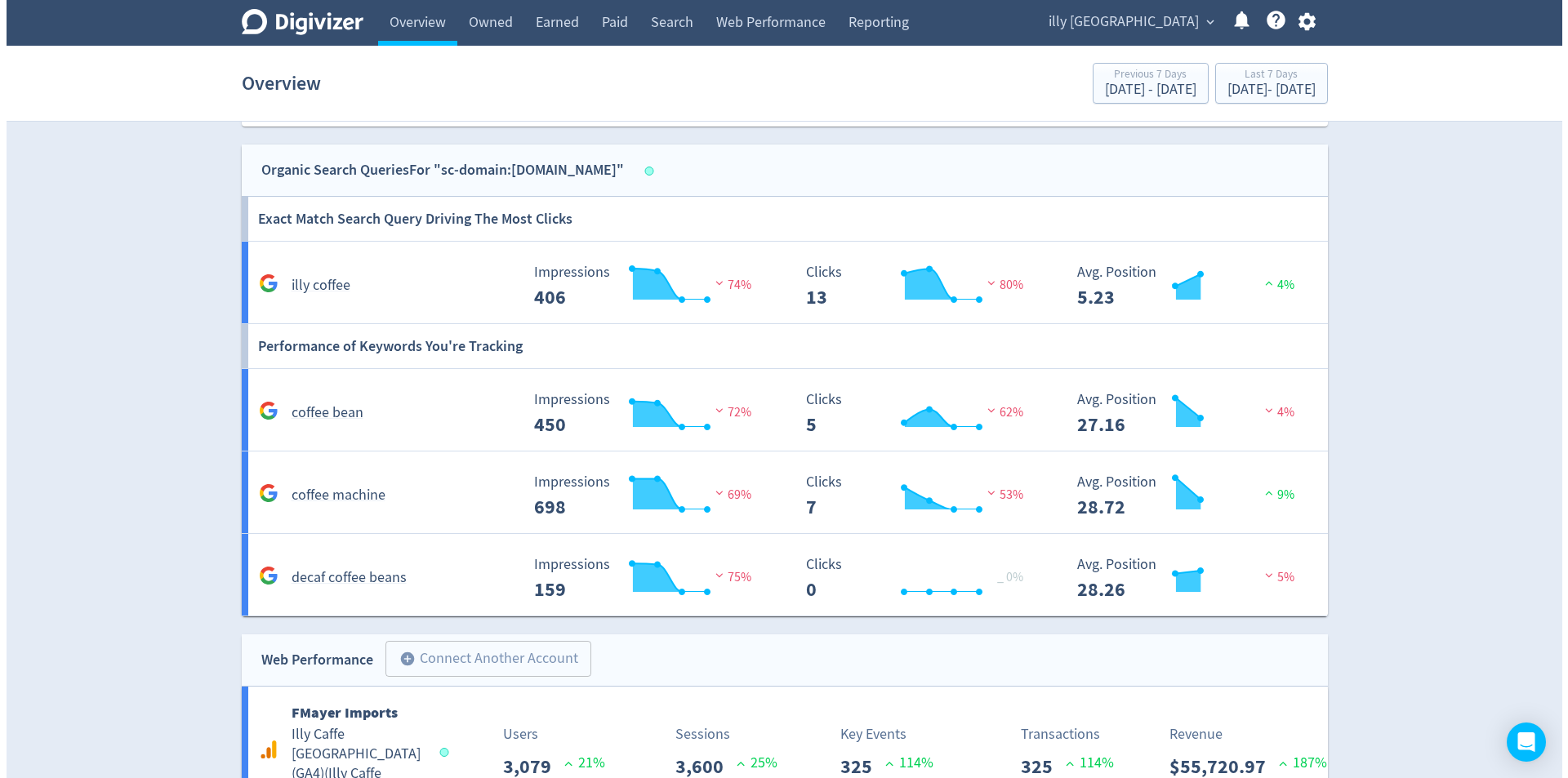
scroll to position [1404, 0]
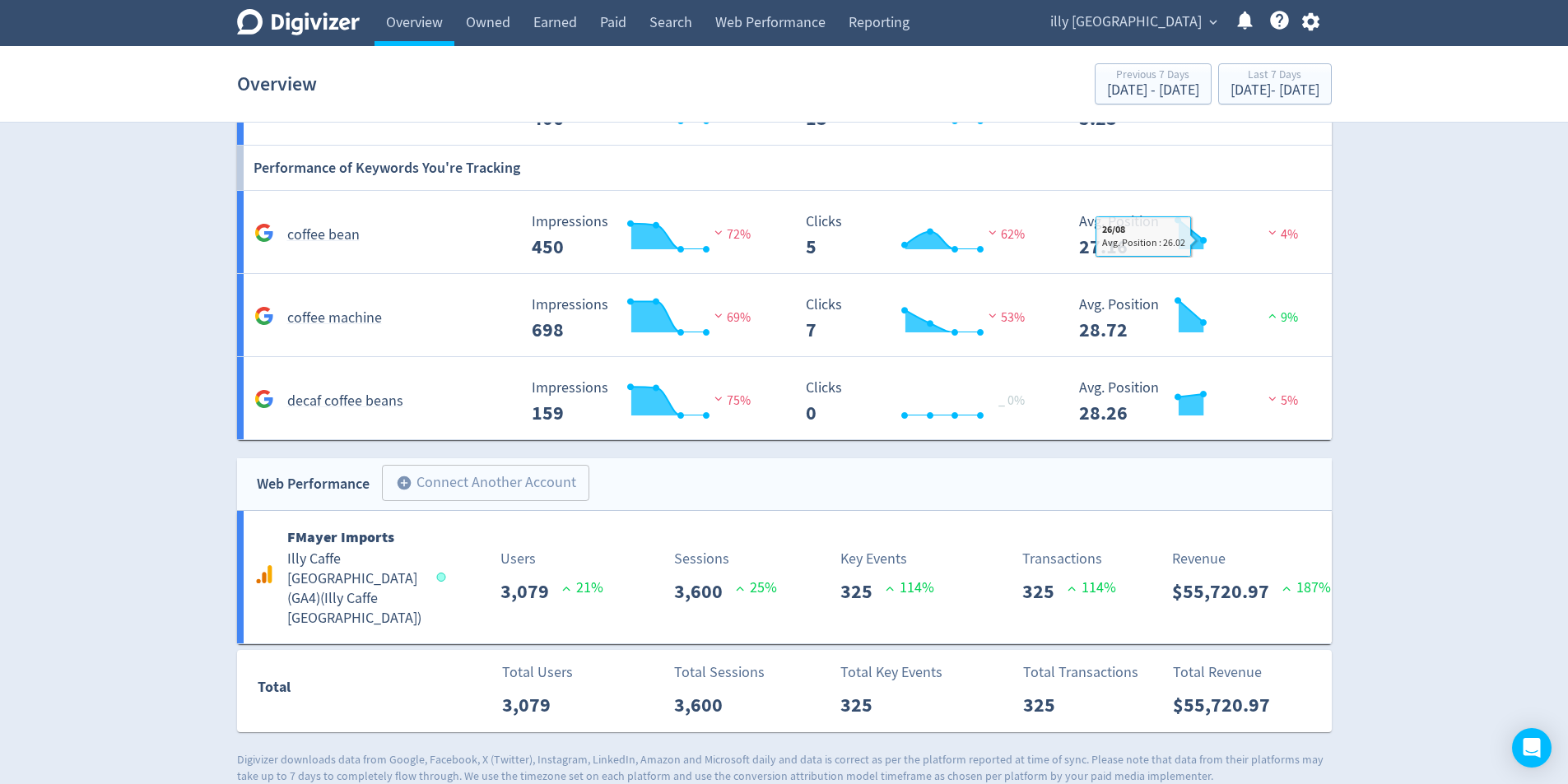
click at [1194, 31] on span "illy [GEOGRAPHIC_DATA]" at bounding box center [1125, 22] width 151 height 27
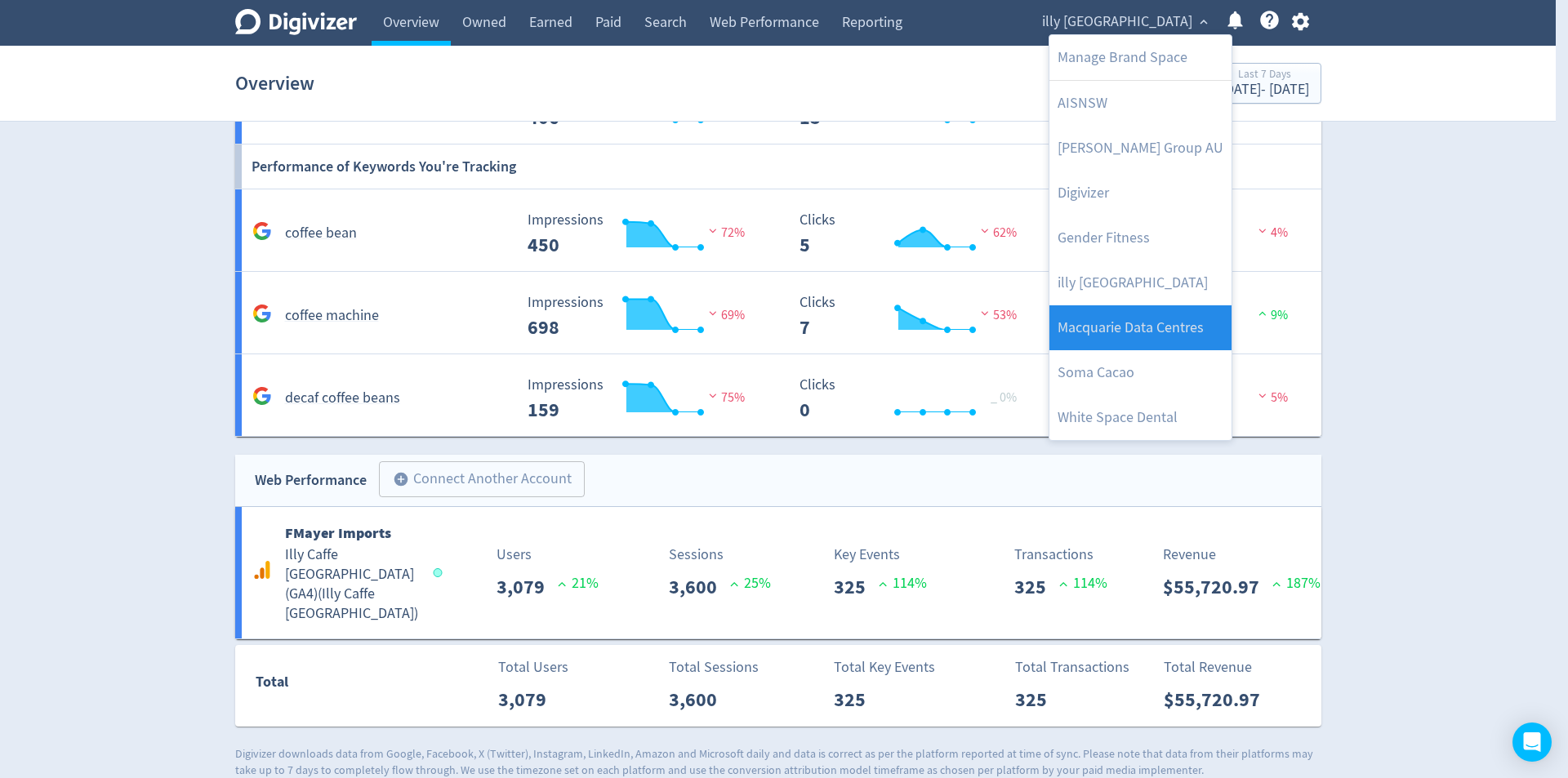
click at [1149, 329] on link "Macquarie Data Centres" at bounding box center [1140, 327] width 182 height 45
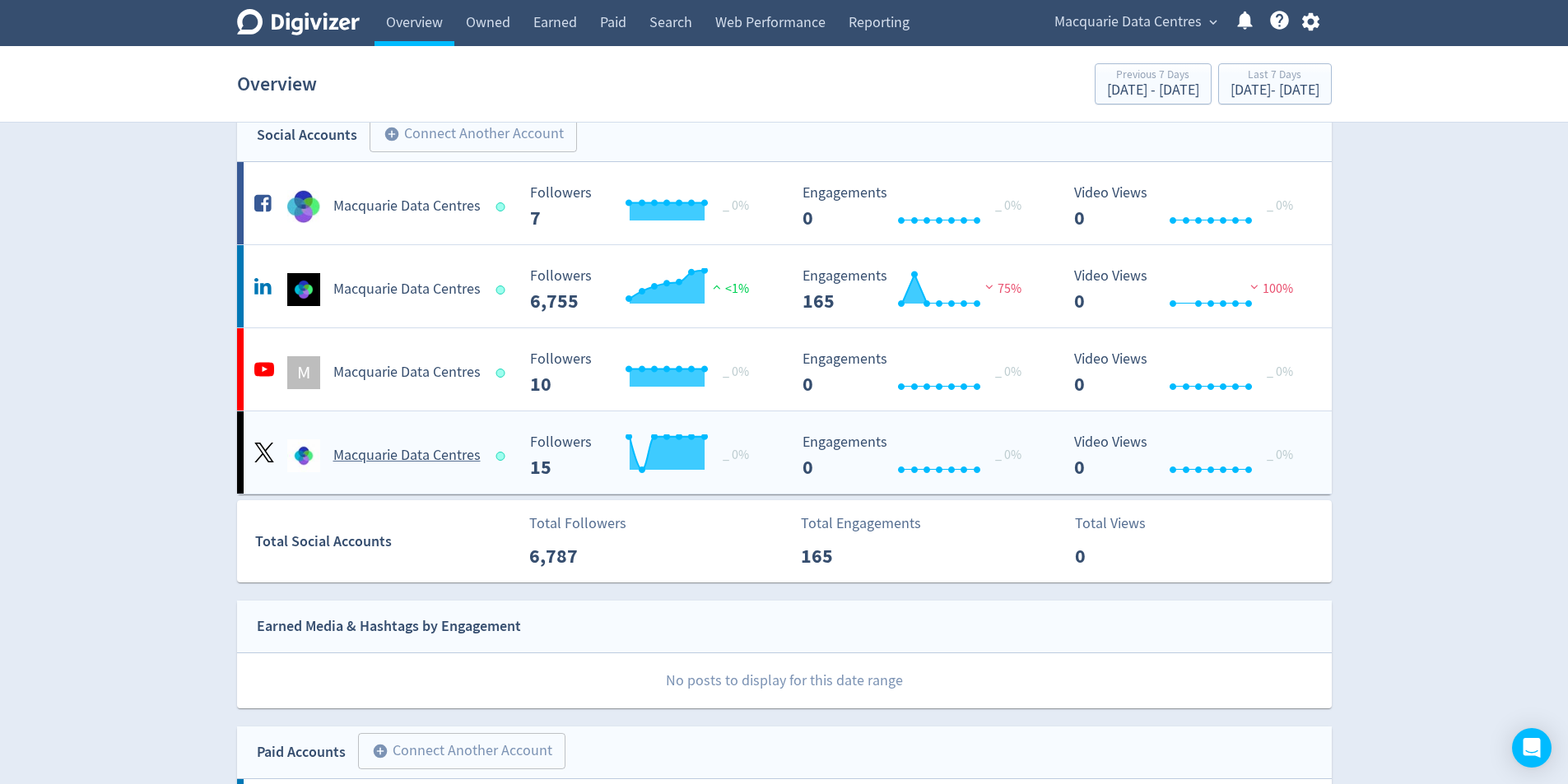
scroll to position [0, 0]
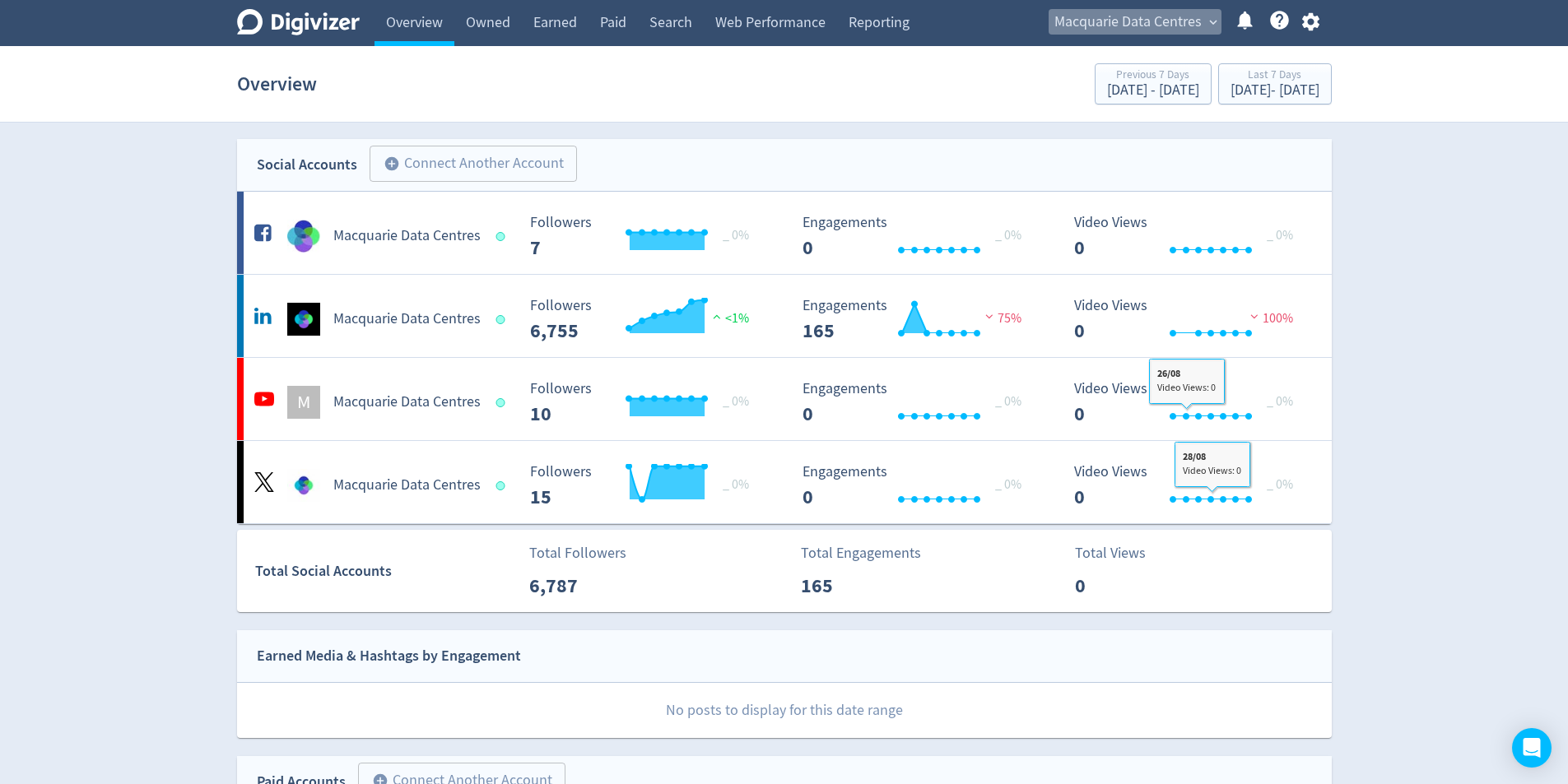
drag, startPoint x: 1173, startPoint y: 33, endPoint x: 1172, endPoint y: 43, distance: 10.0
click at [1173, 33] on span "Macquarie Data Centres" at bounding box center [1128, 22] width 147 height 27
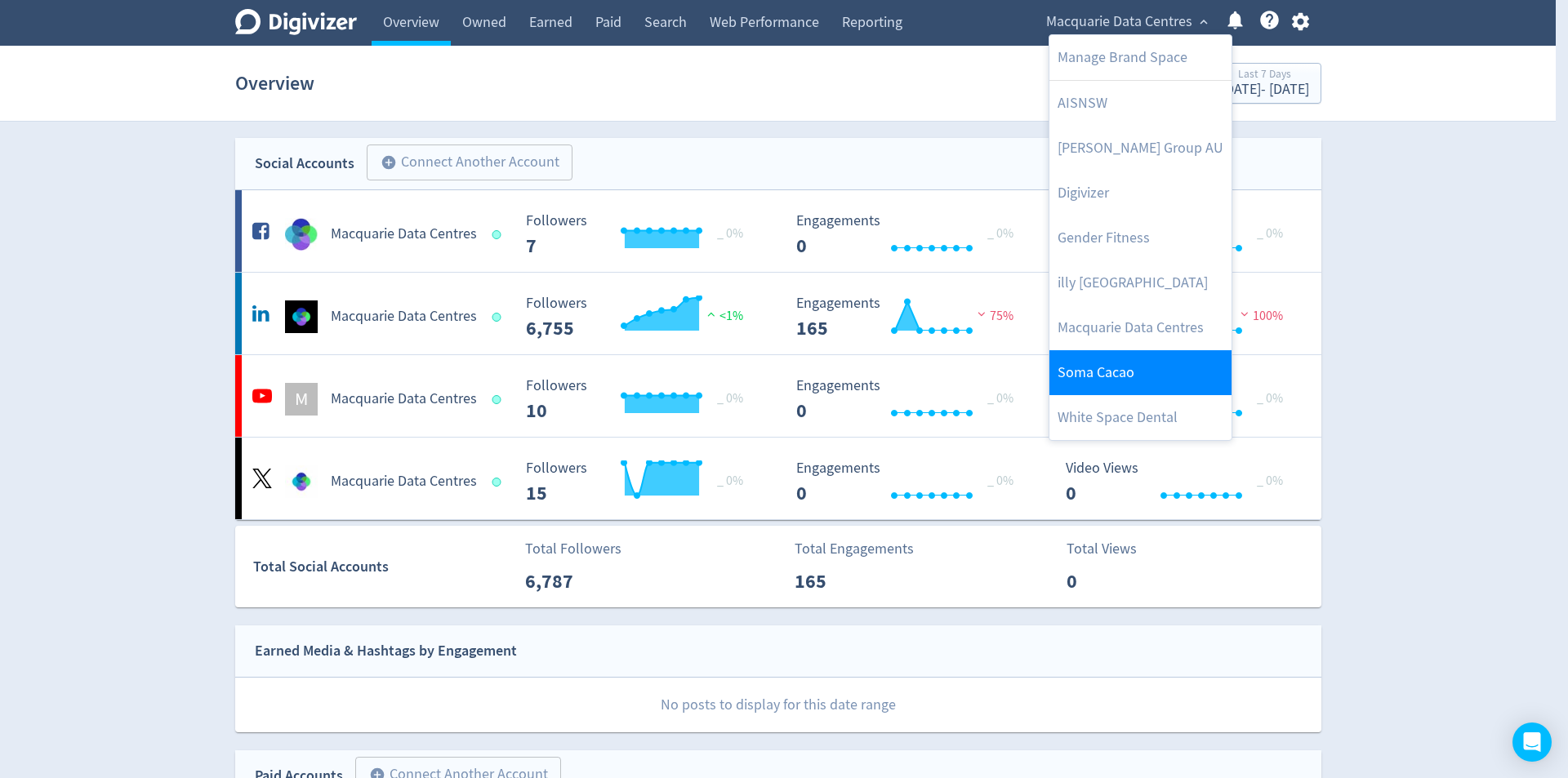
click at [1116, 370] on link "Soma Cacao" at bounding box center [1140, 372] width 182 height 45
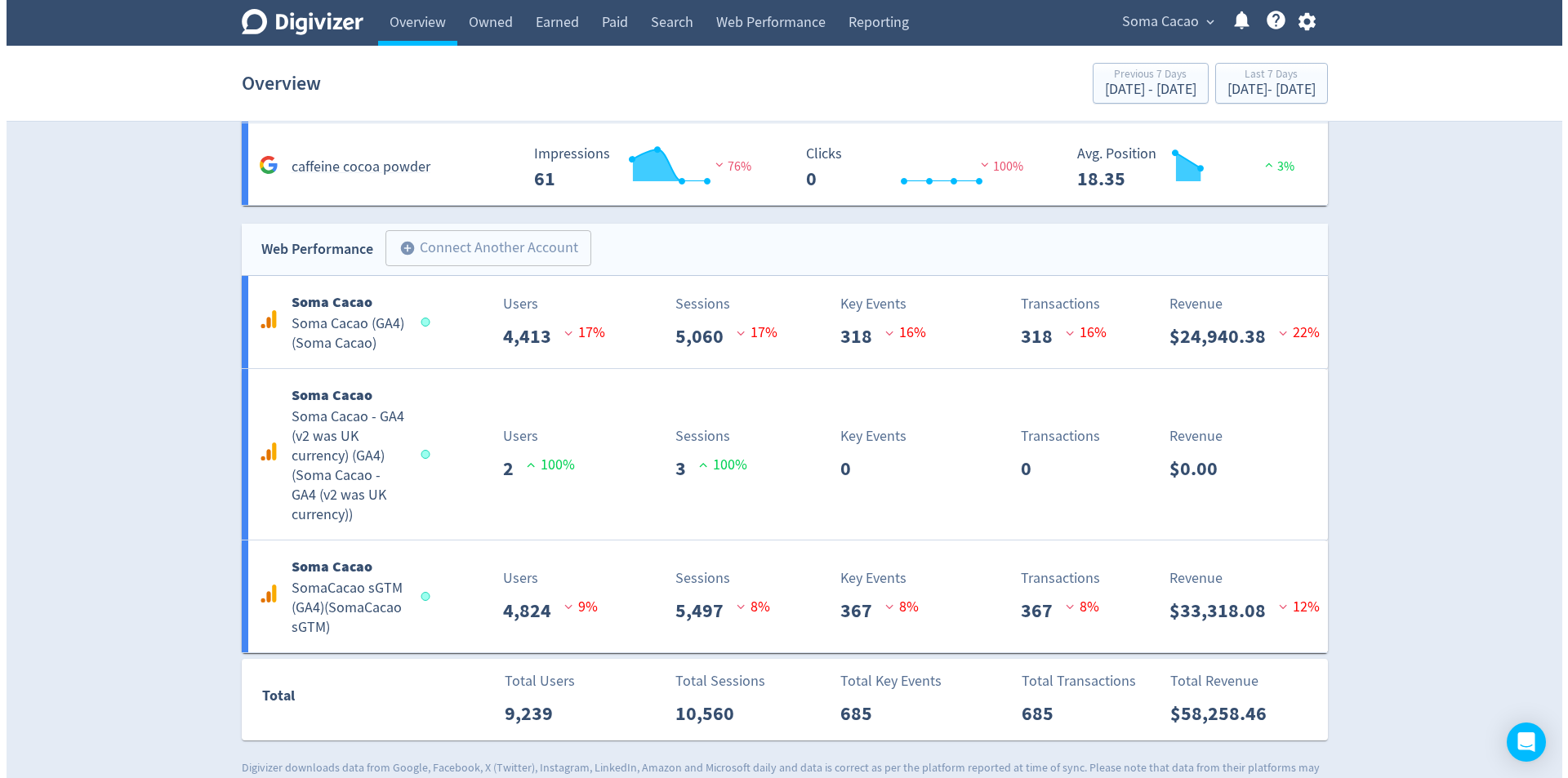
scroll to position [1751, 0]
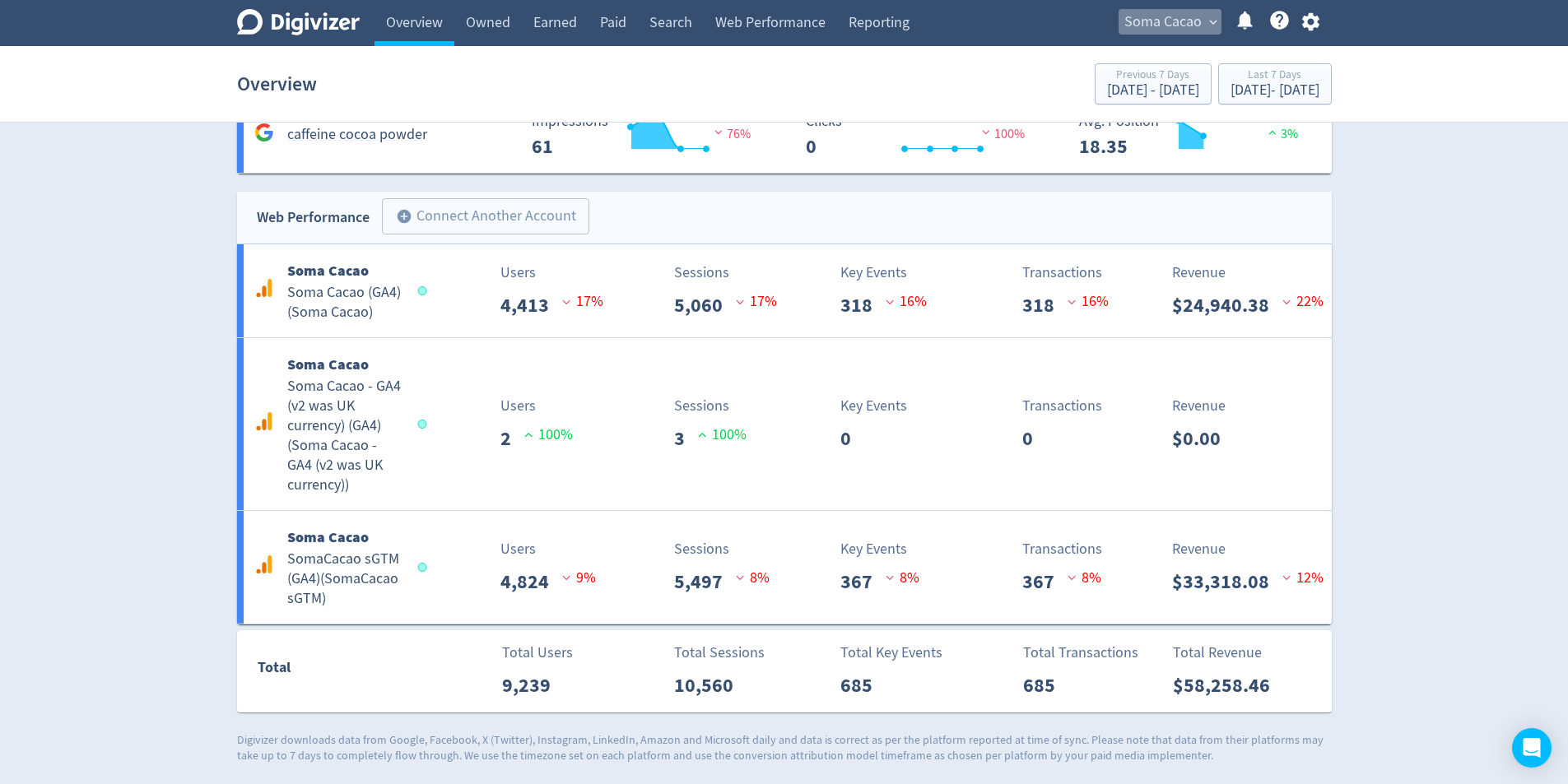
click at [1157, 33] on span "Soma Cacao" at bounding box center [1163, 22] width 77 height 27
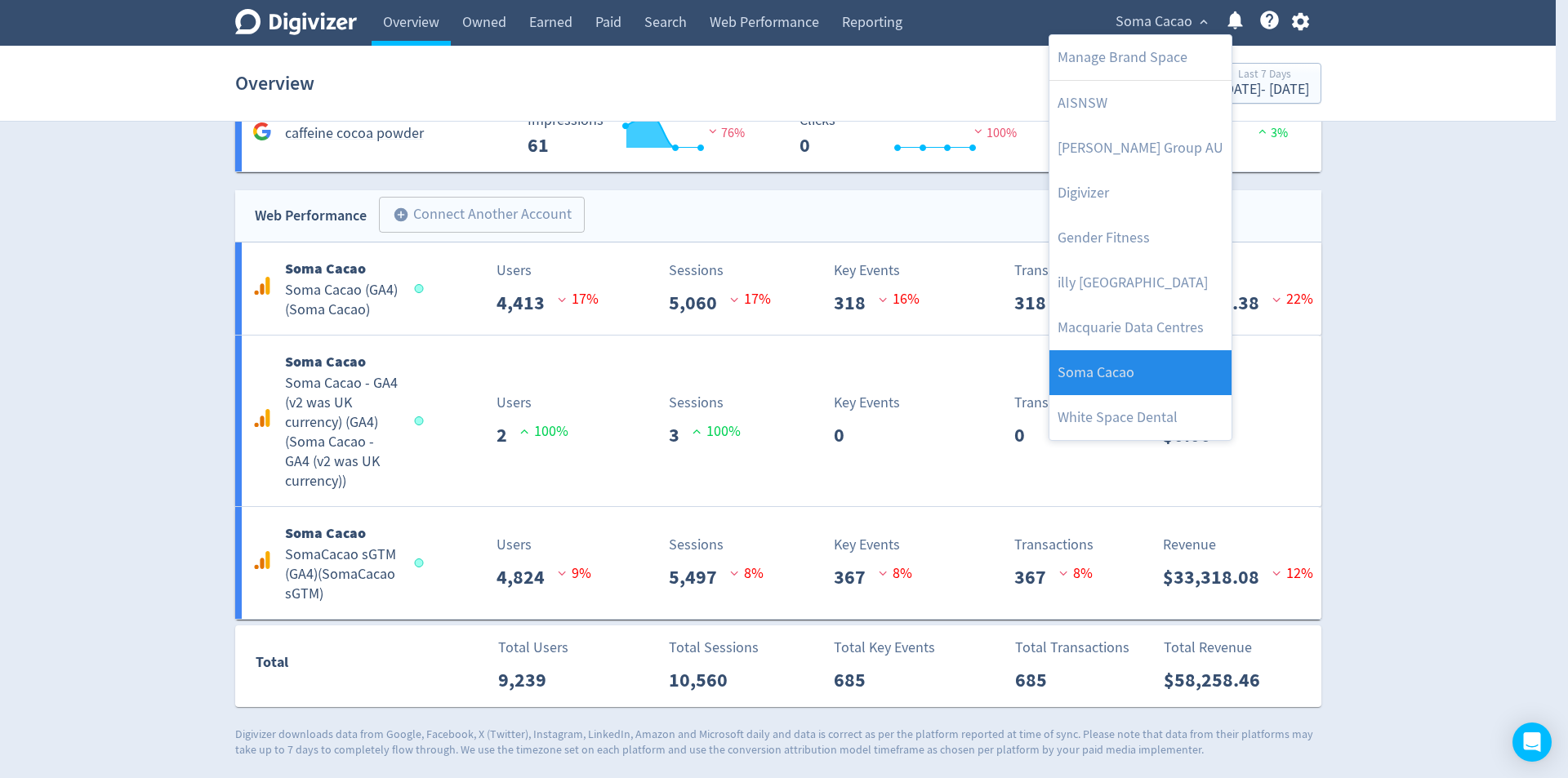
click at [1158, 364] on link "Soma Cacao" at bounding box center [1140, 372] width 182 height 45
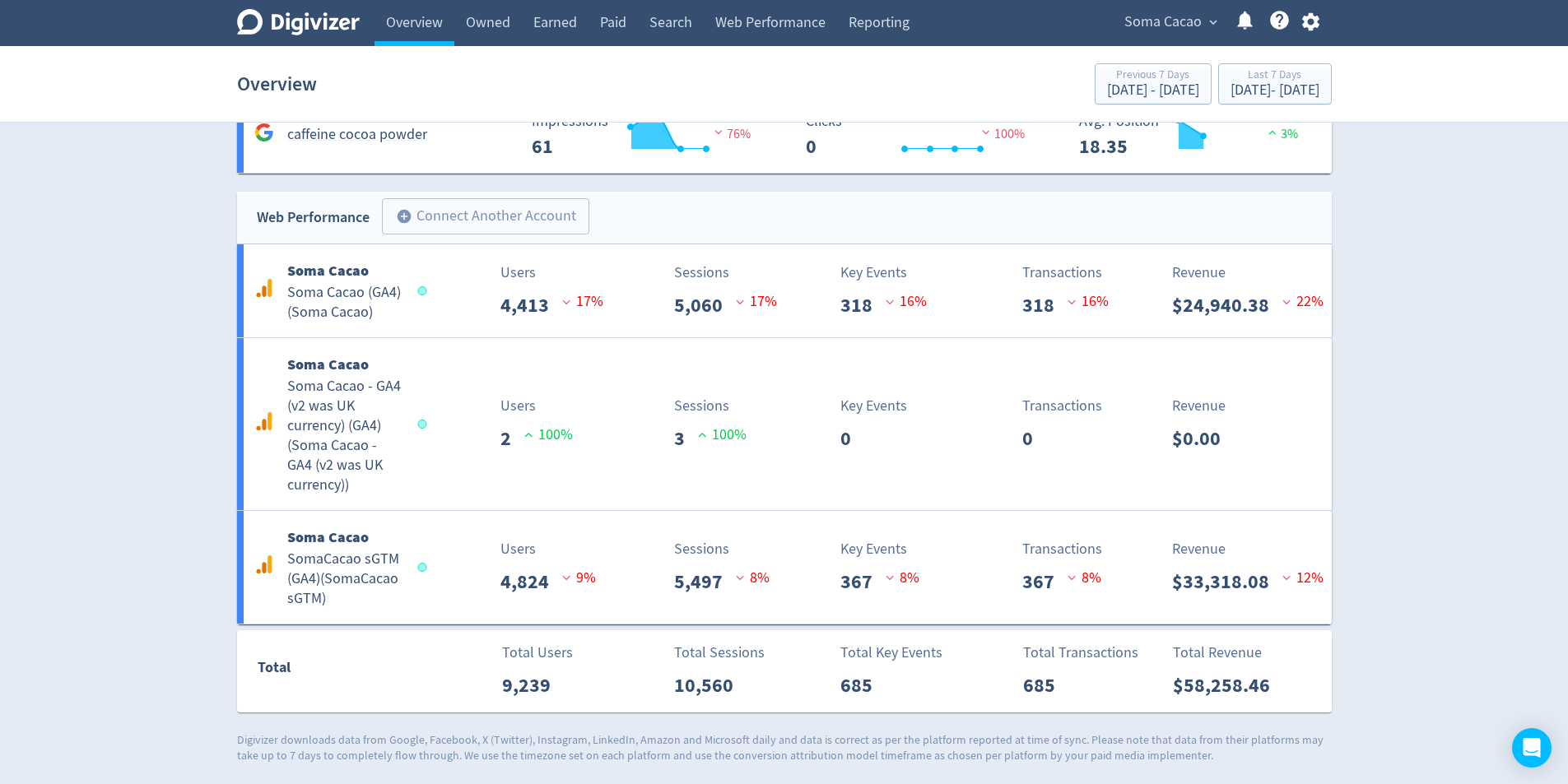
click at [1179, 22] on span "Soma Cacao" at bounding box center [1163, 22] width 77 height 27
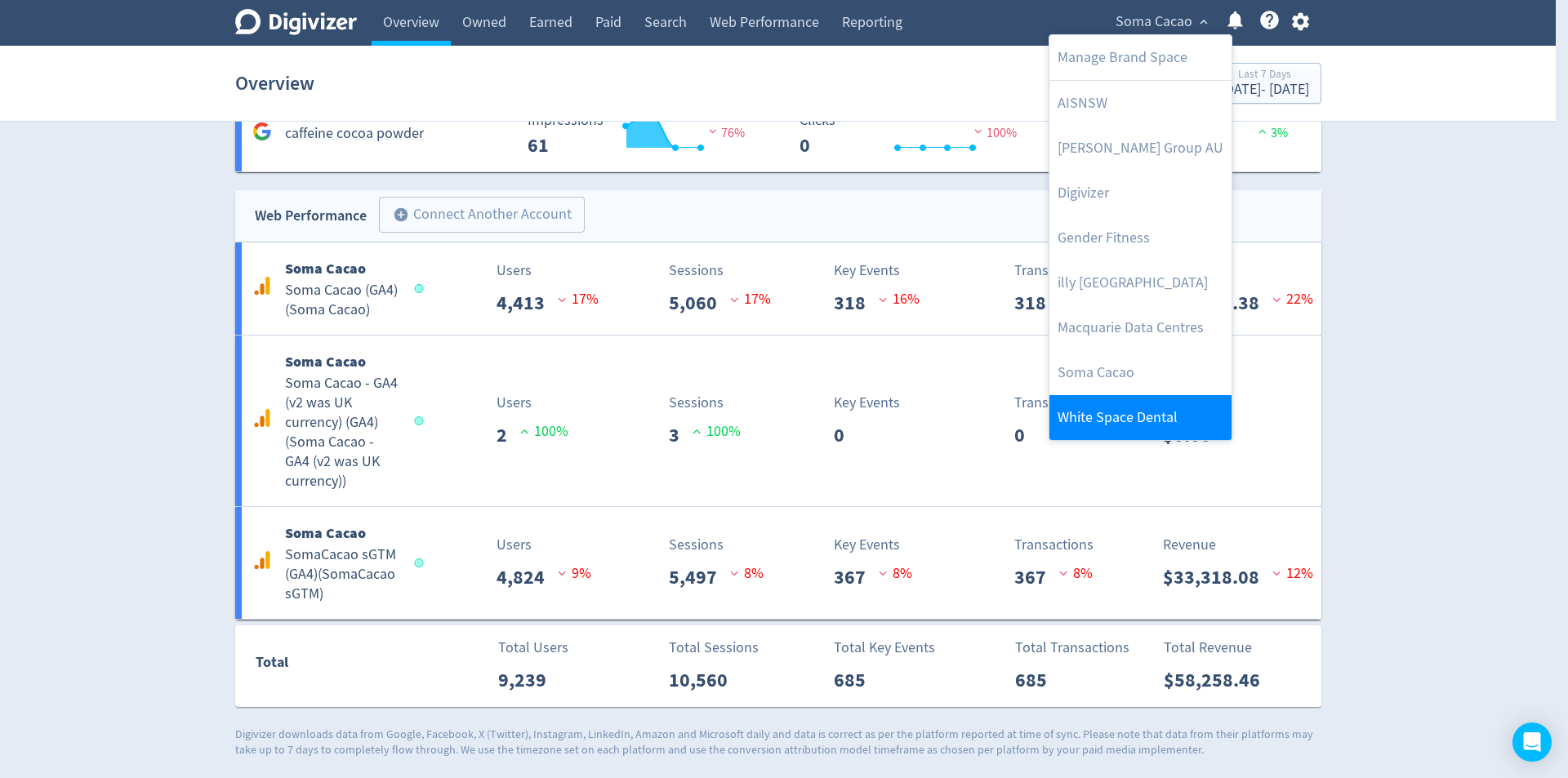
click at [1177, 410] on link "White Space Dental" at bounding box center [1140, 417] width 182 height 45
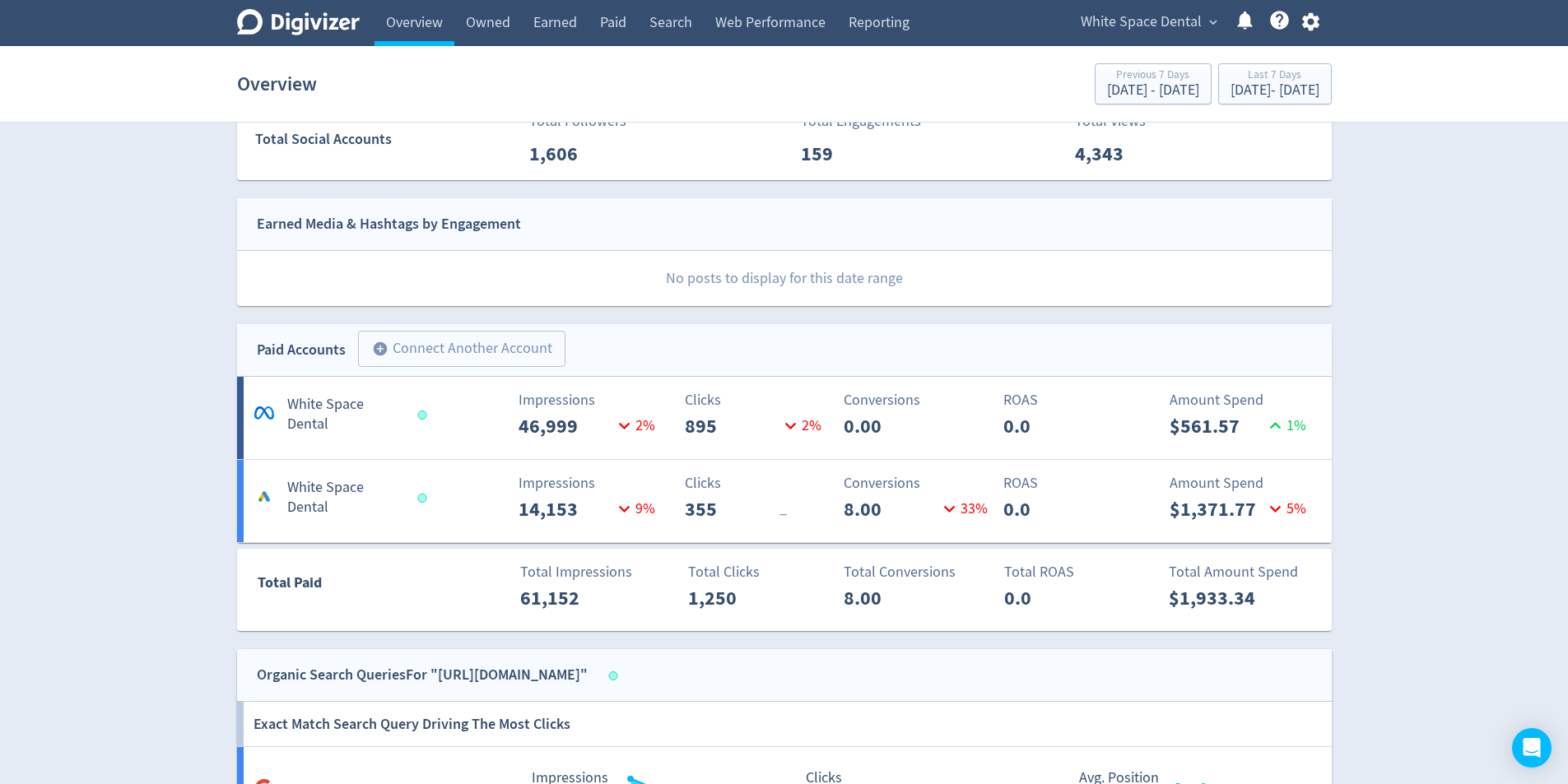
scroll to position [91, 0]
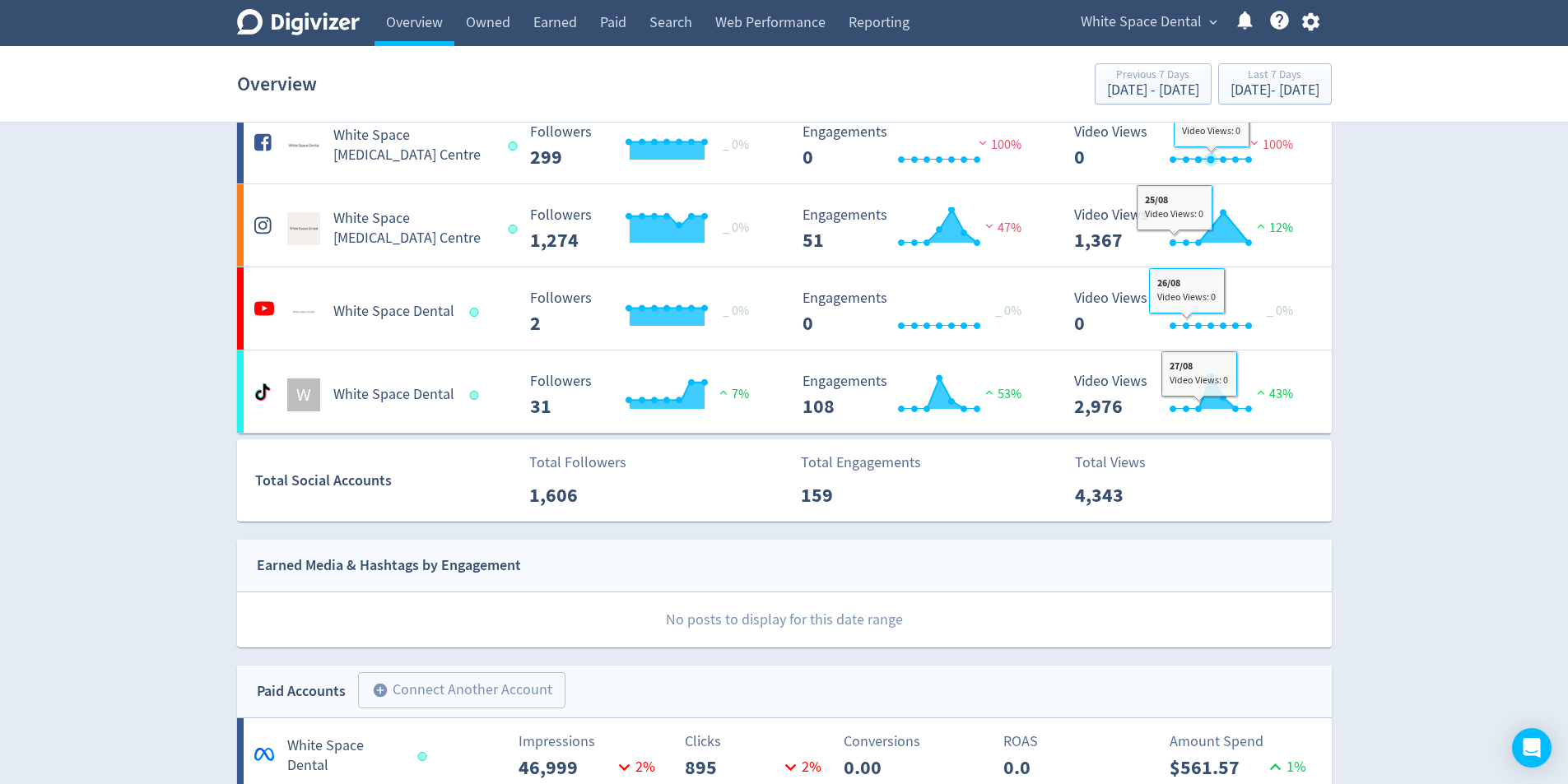
click at [1172, 17] on span "White Space Dental" at bounding box center [1141, 22] width 121 height 27
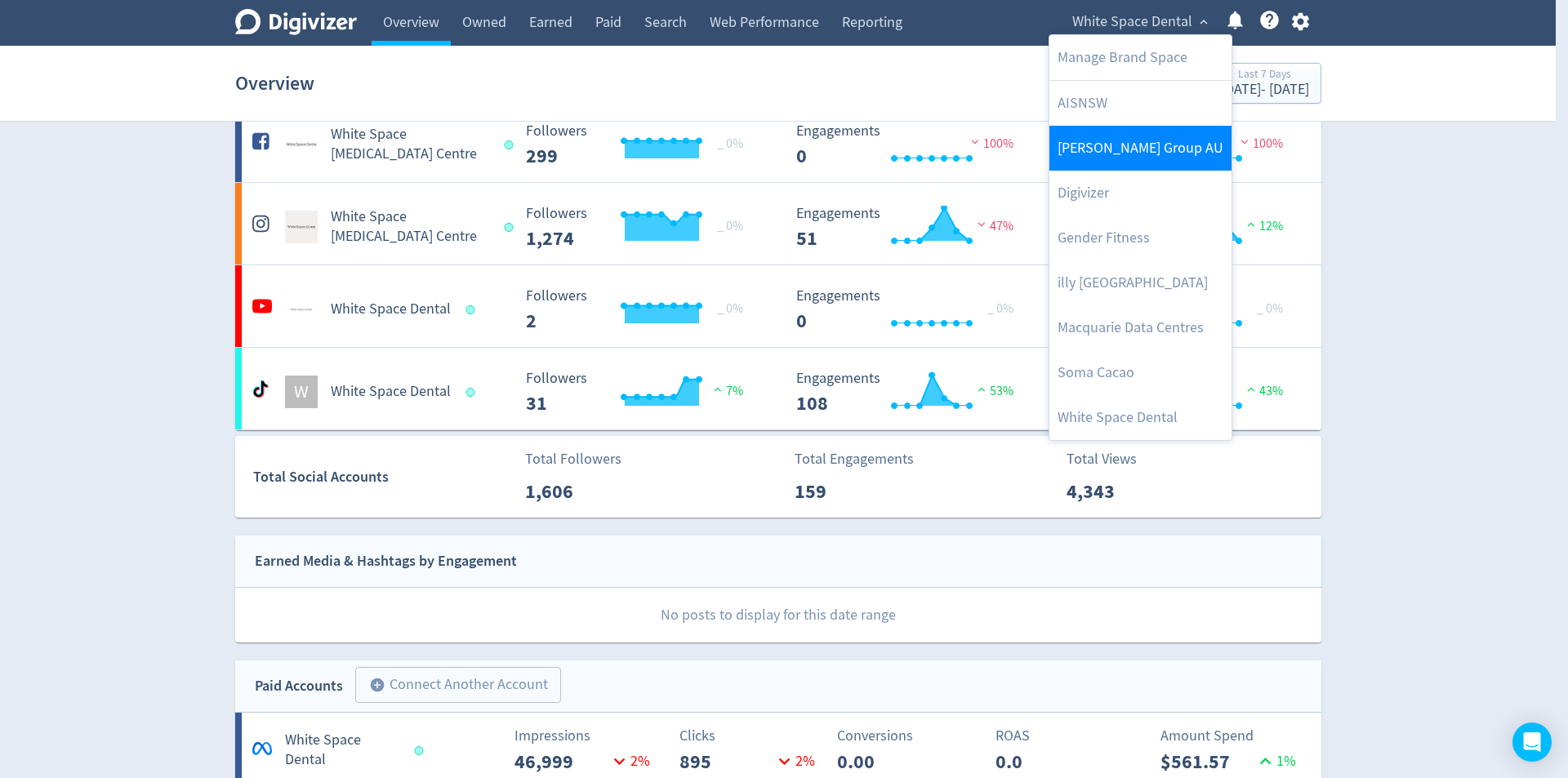
click at [1125, 147] on link "[PERSON_NAME] Group AU" at bounding box center [1140, 148] width 182 height 45
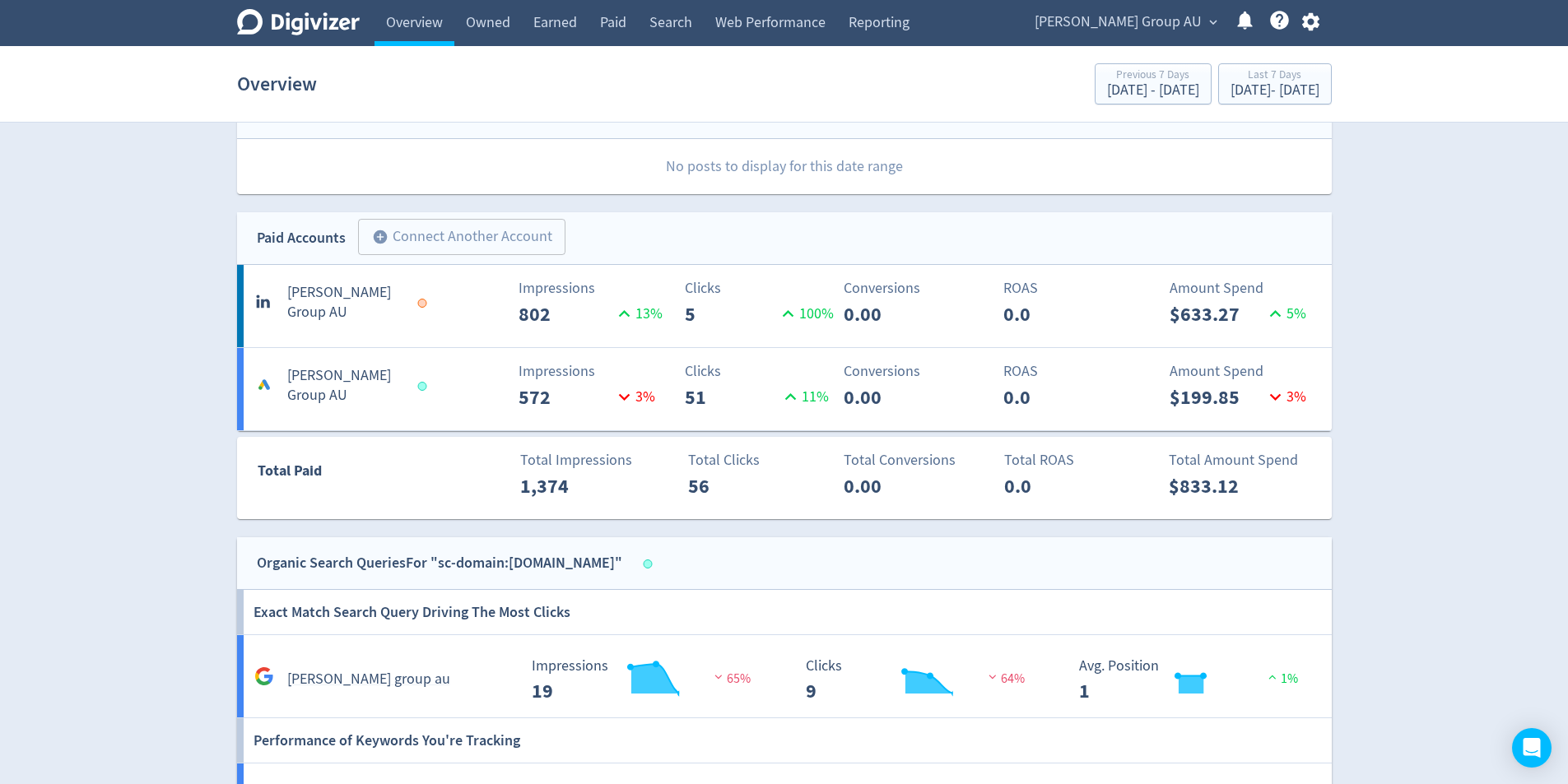
scroll to position [493, 0]
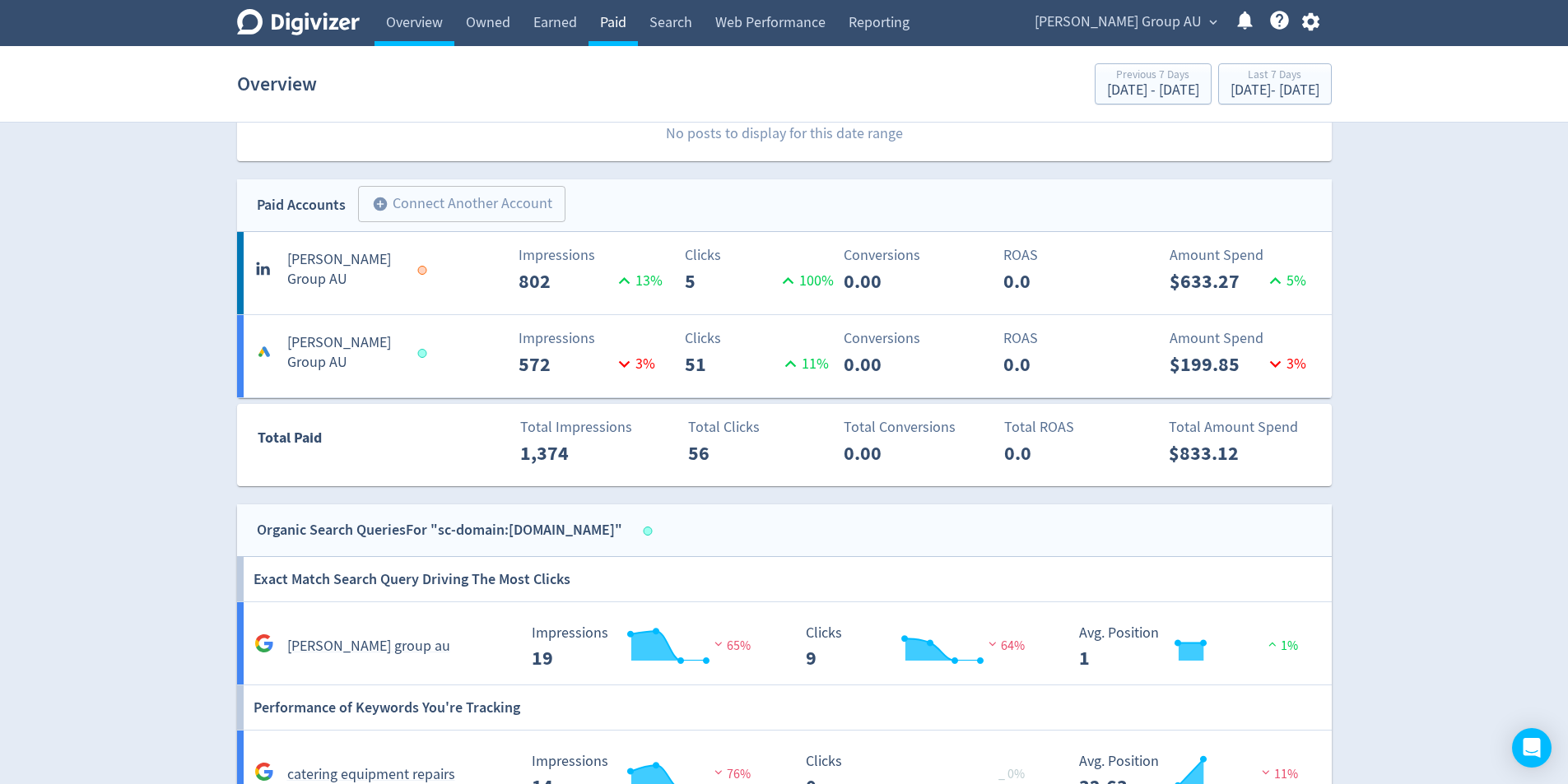
click at [623, 29] on link "Paid" at bounding box center [613, 23] width 50 height 46
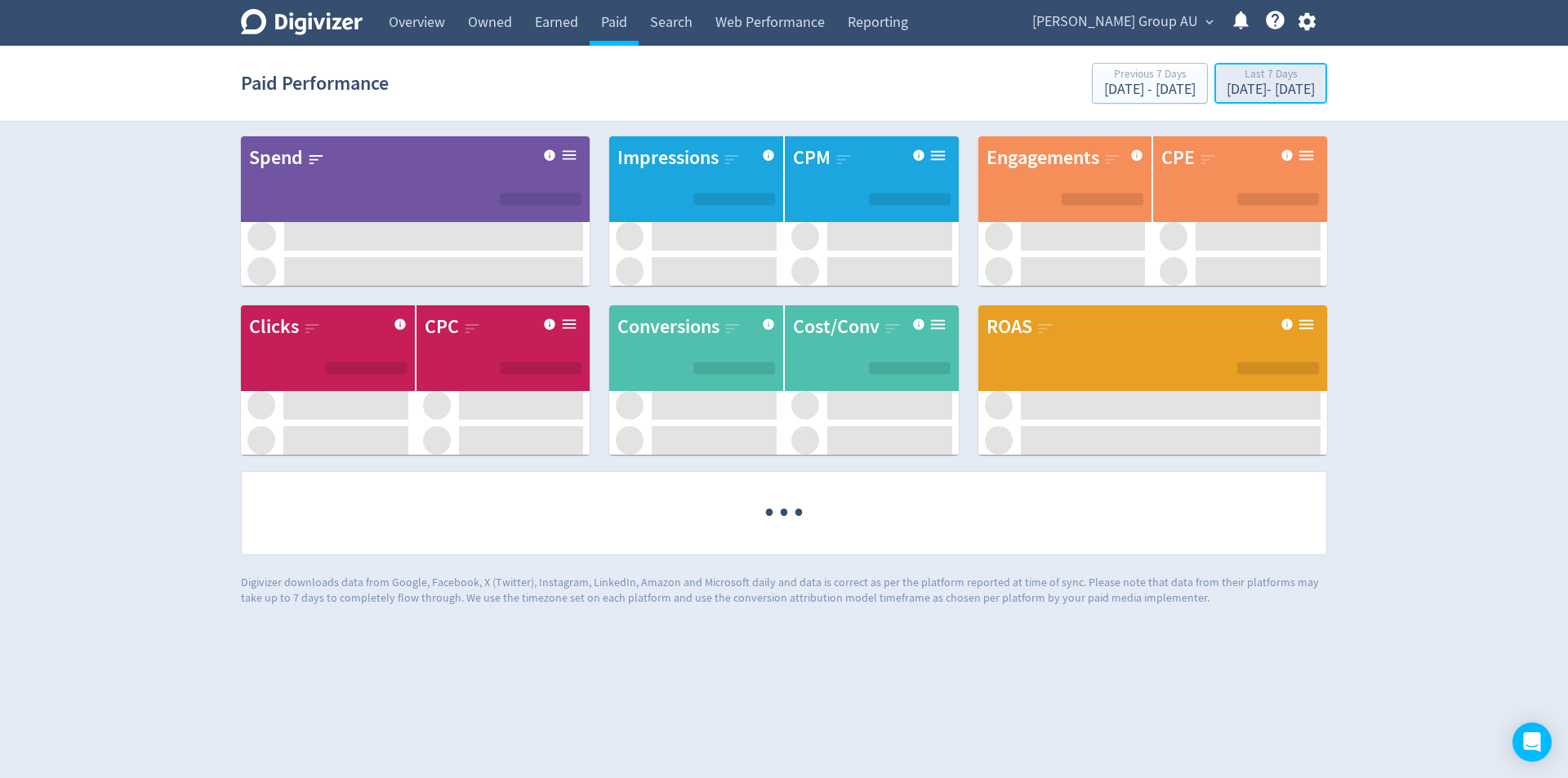
click at [1232, 83] on div "[DATE] - [DATE]" at bounding box center [1270, 89] width 88 height 14
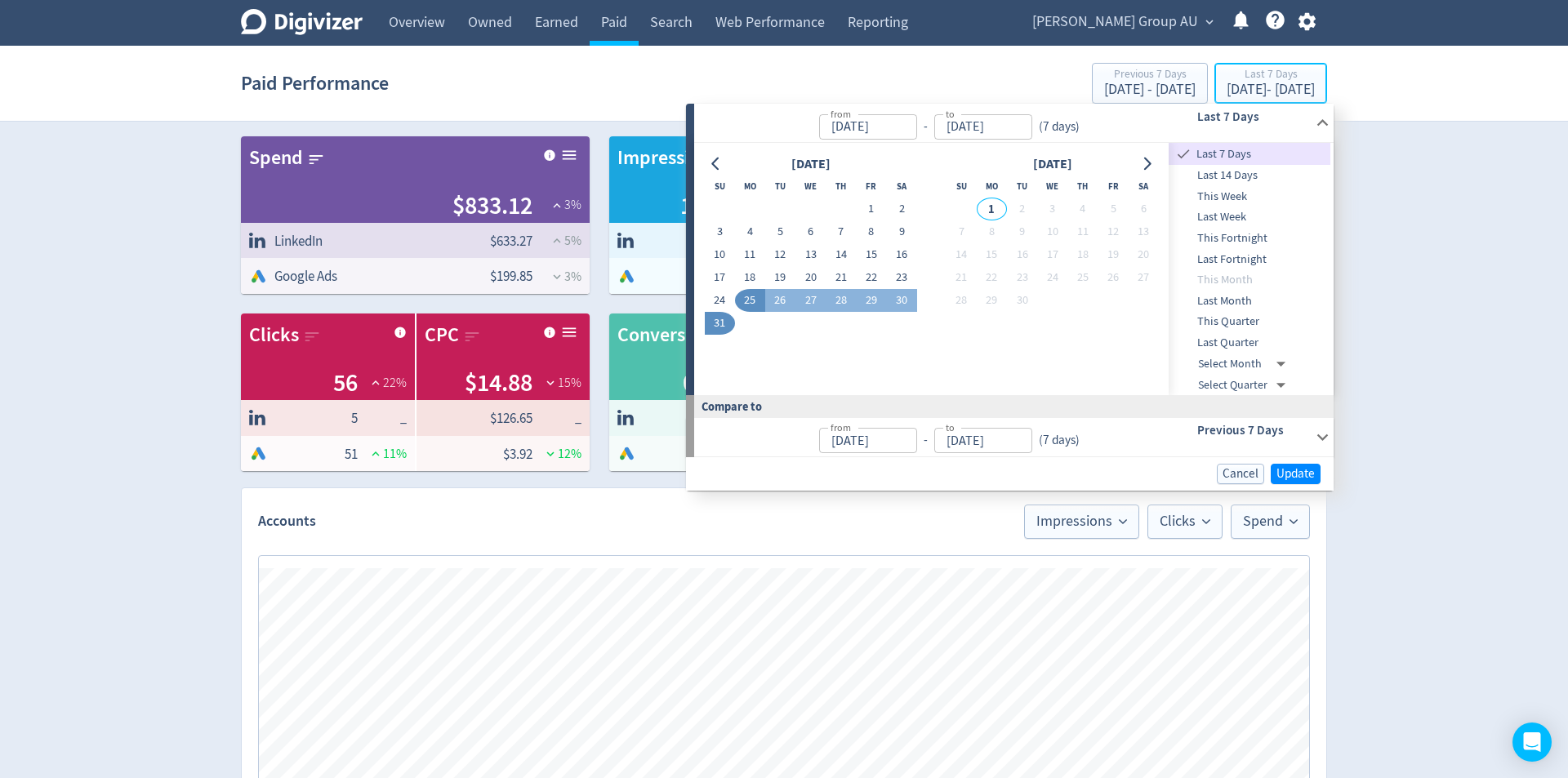
type input "[DATE]"
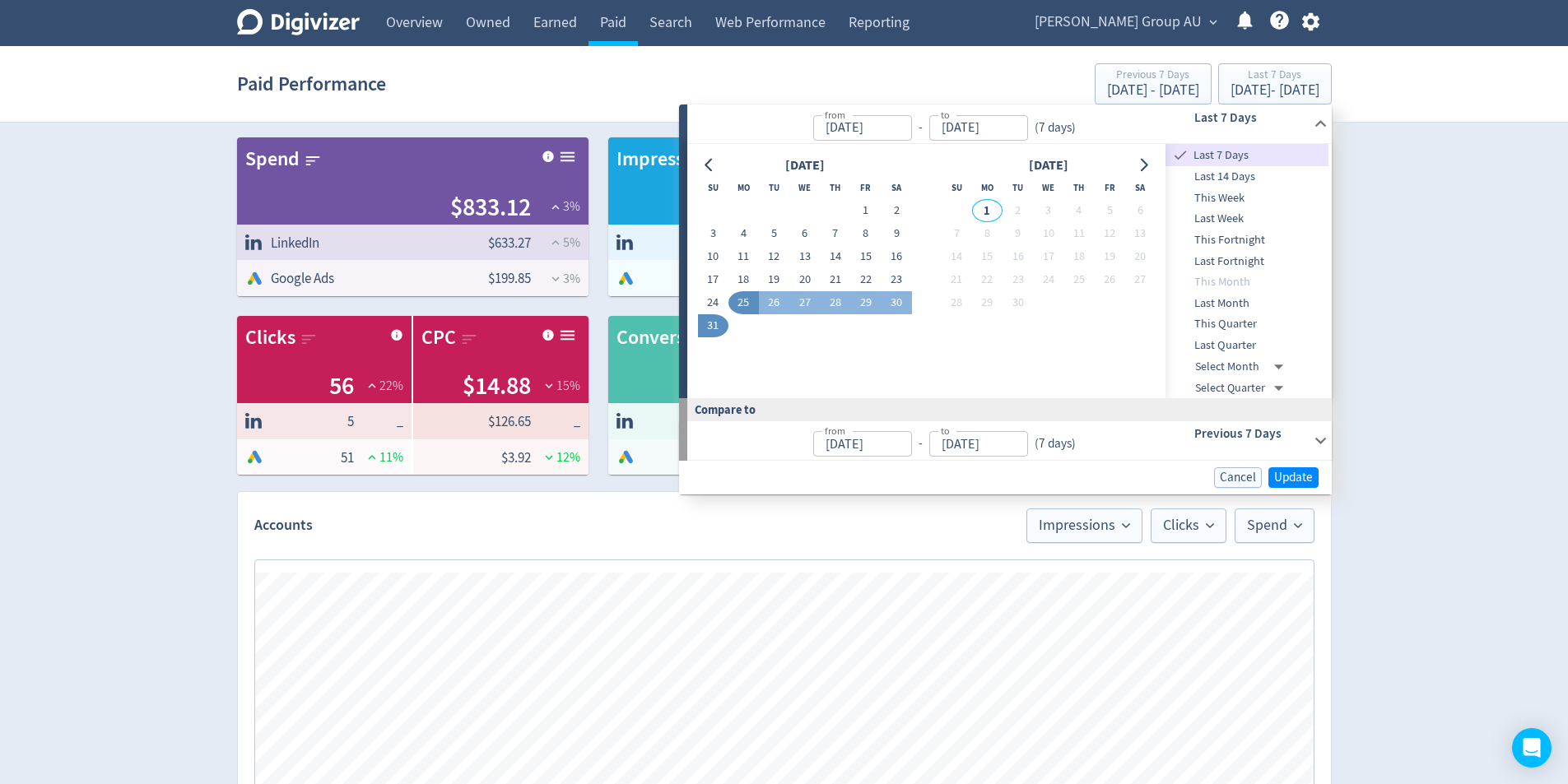
click at [711, 328] on button "31" at bounding box center [713, 326] width 31 height 23
type input "[DATE]"
click at [1298, 476] on span "Update" at bounding box center [1293, 476] width 38 height 12
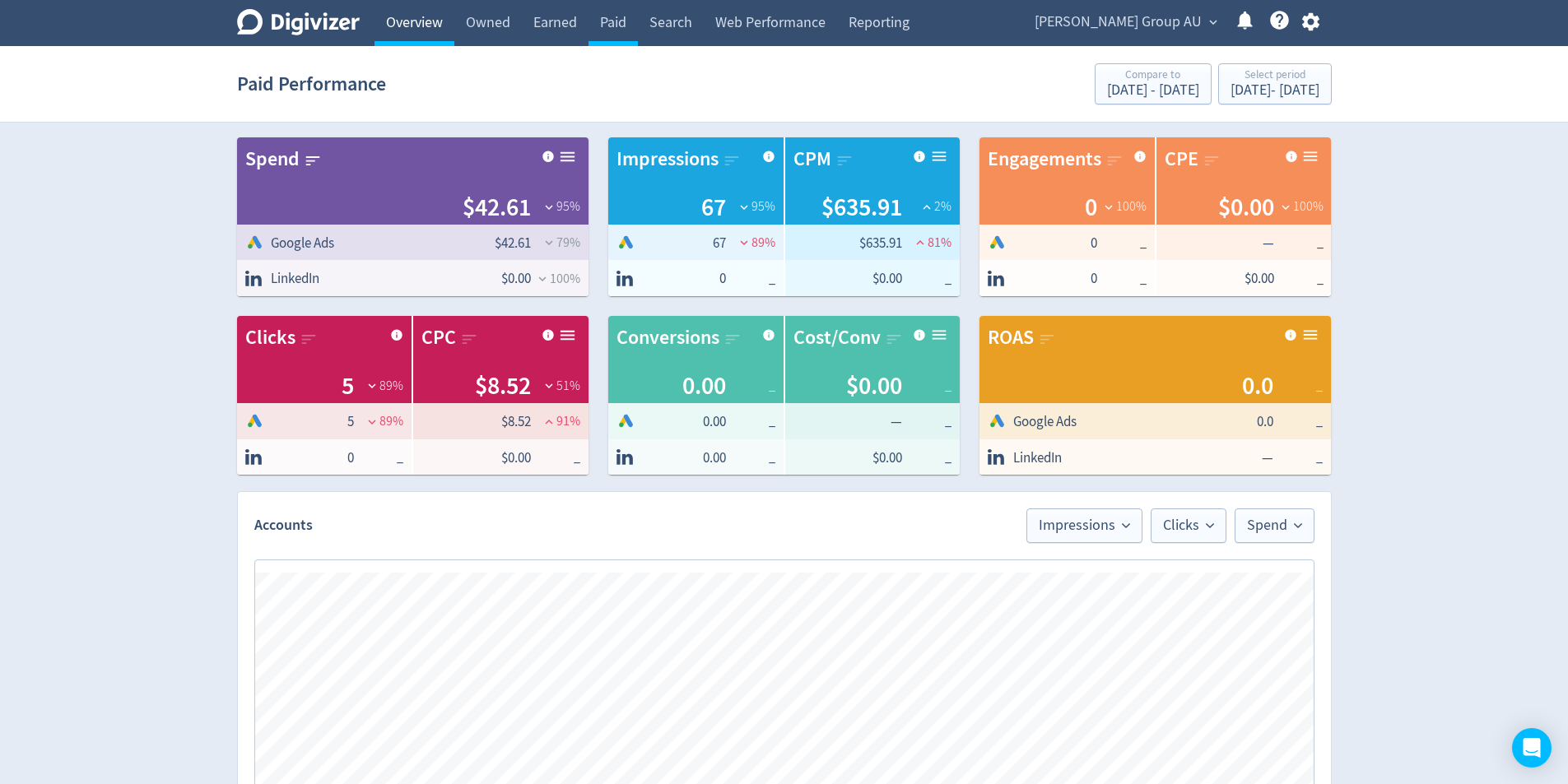
click at [406, 32] on link "Overview" at bounding box center [414, 23] width 79 height 46
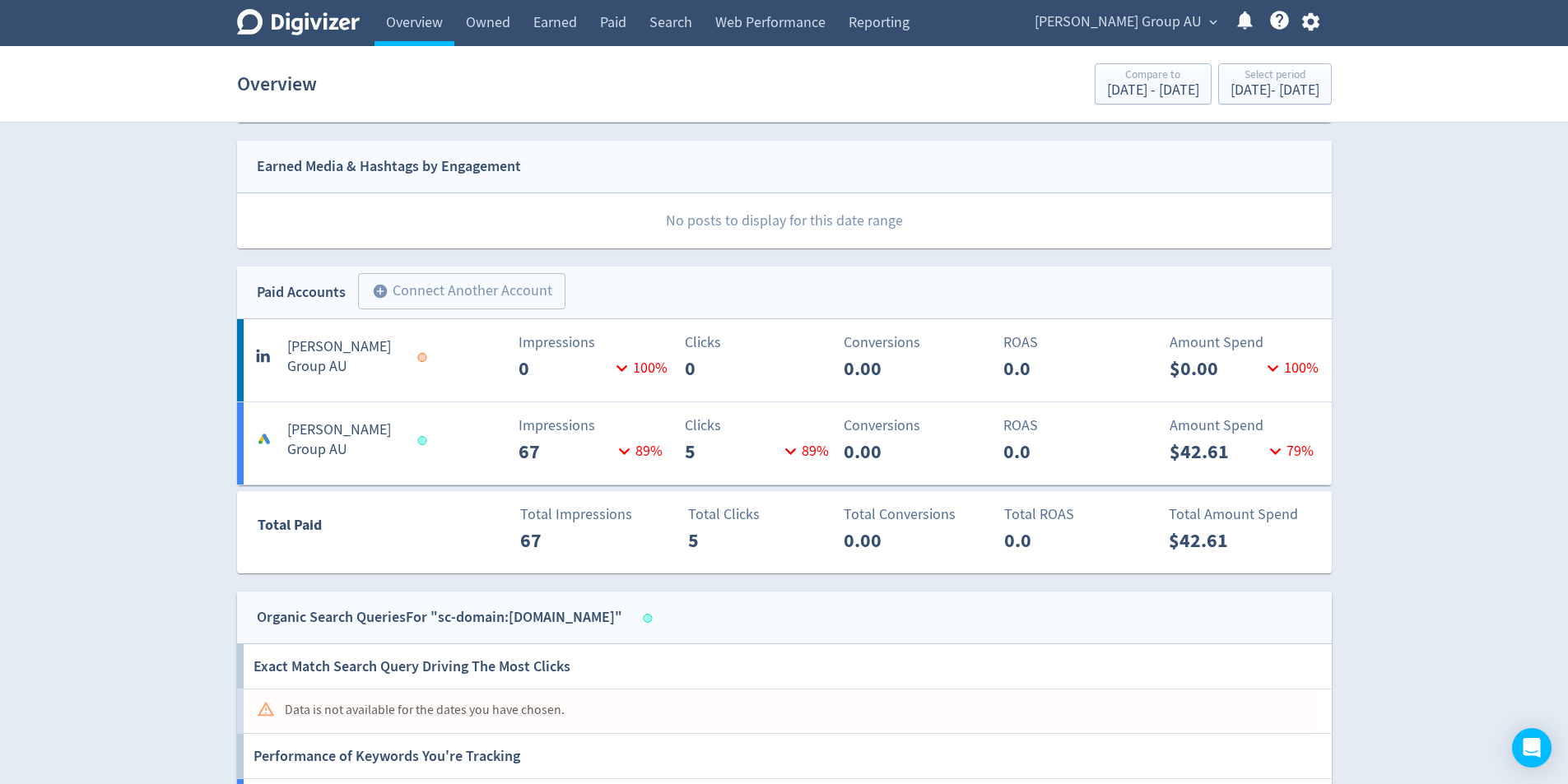
scroll to position [309, 0]
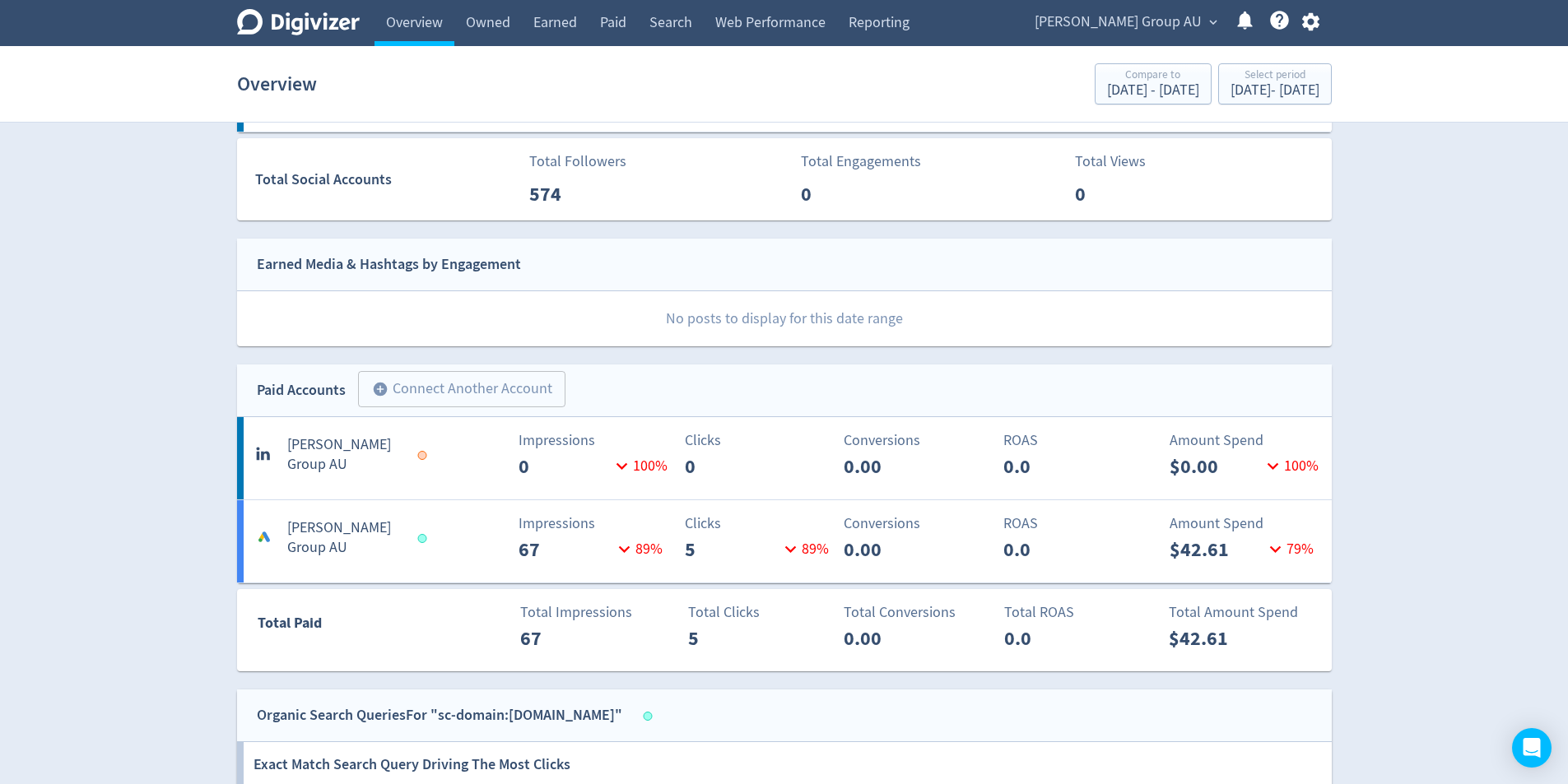
drag, startPoint x: 1403, startPoint y: 253, endPoint x: 1409, endPoint y: 274, distance: 21.8
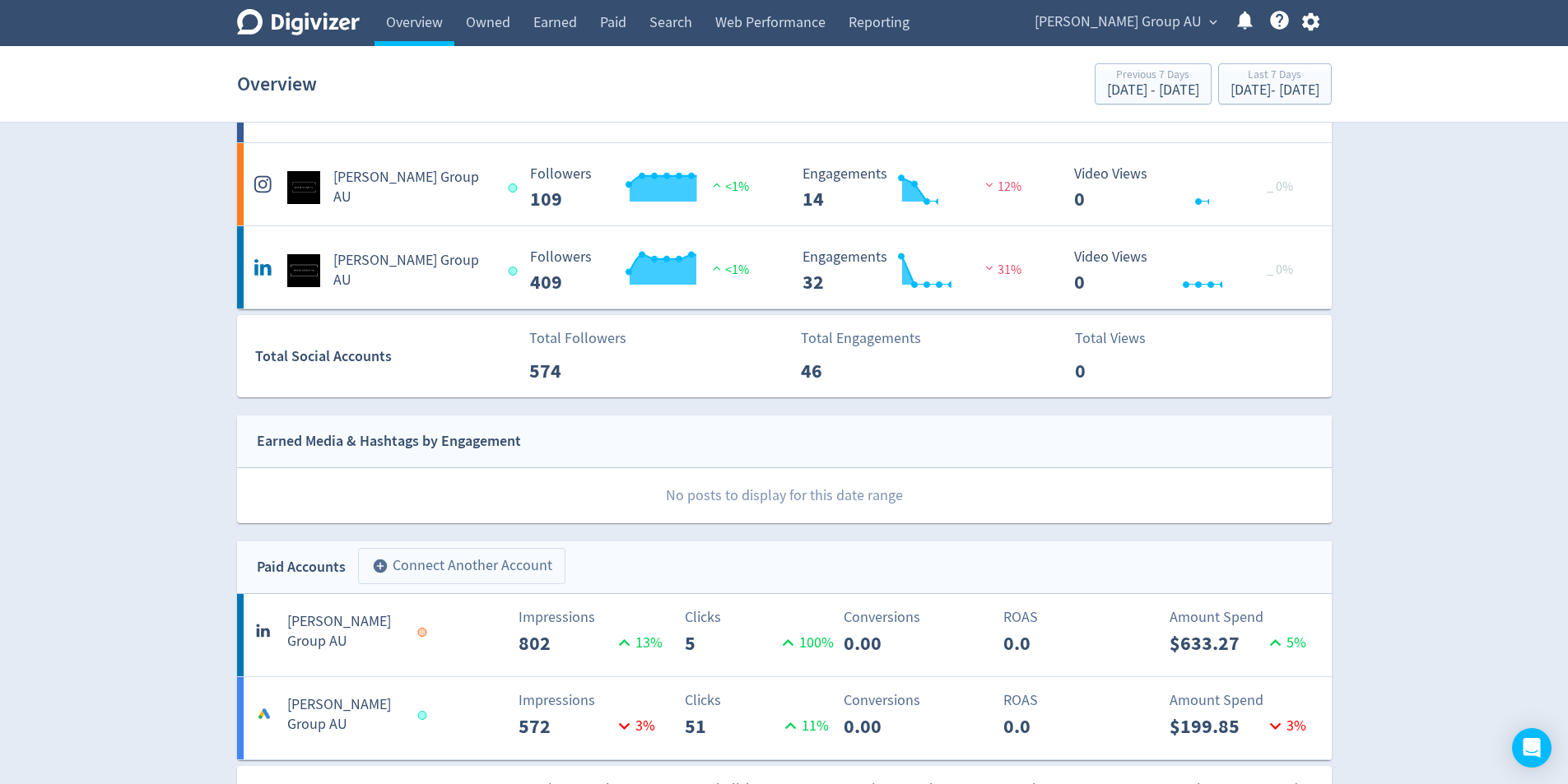
scroll to position [329, 0]
